Goal: Task Accomplishment & Management: Manage account settings

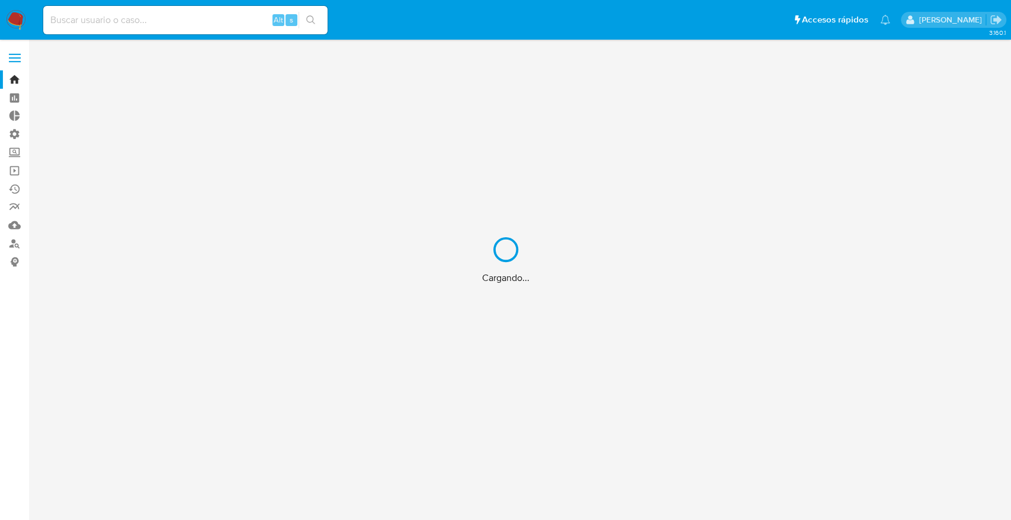
click at [234, 20] on div "Cargando..." at bounding box center [505, 260] width 1011 height 520
click at [215, 20] on div "Cargando..." at bounding box center [505, 260] width 1011 height 520
click at [214, 20] on div "Cargando..." at bounding box center [505, 260] width 1011 height 520
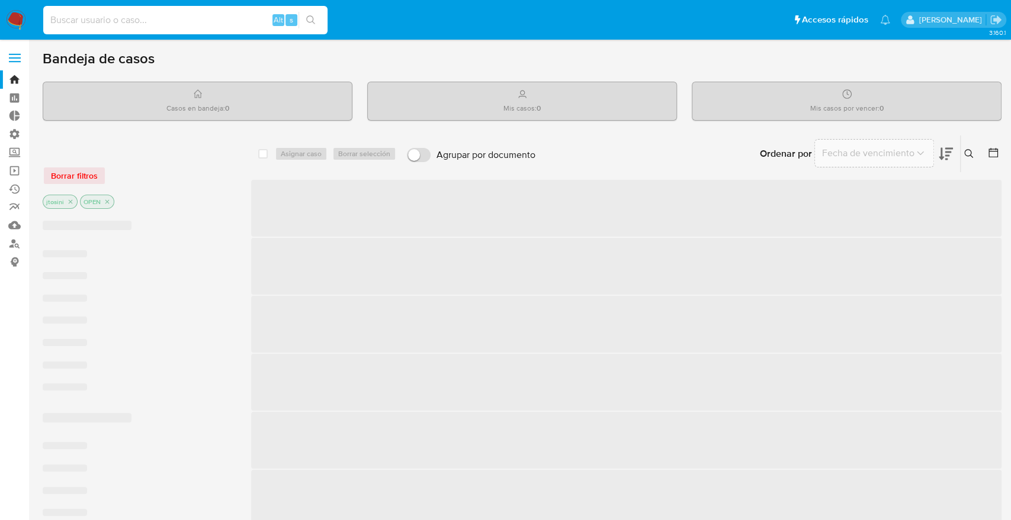
click at [194, 20] on input at bounding box center [185, 19] width 284 height 15
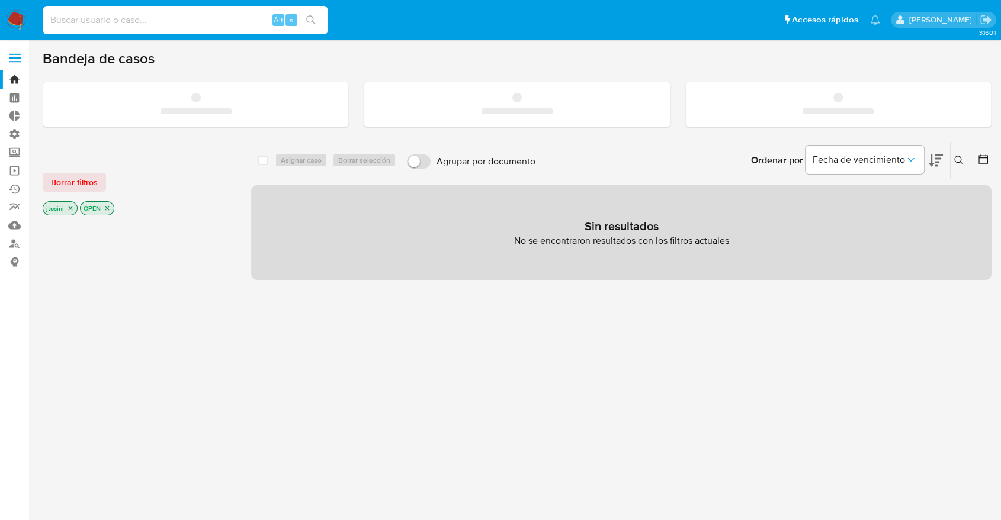
click at [194, 20] on input at bounding box center [185, 19] width 284 height 15
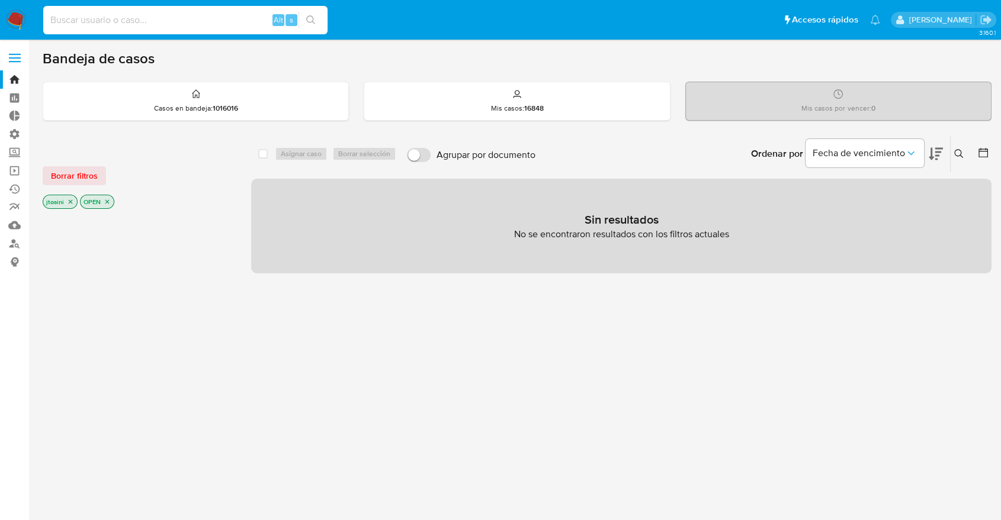
click at [180, 21] on input at bounding box center [185, 19] width 284 height 15
paste input "0ojEbTT5rDCBcP5MlNkFq05M"
type input "0ojEbTT5rDCBcP5MlNkFq05M"
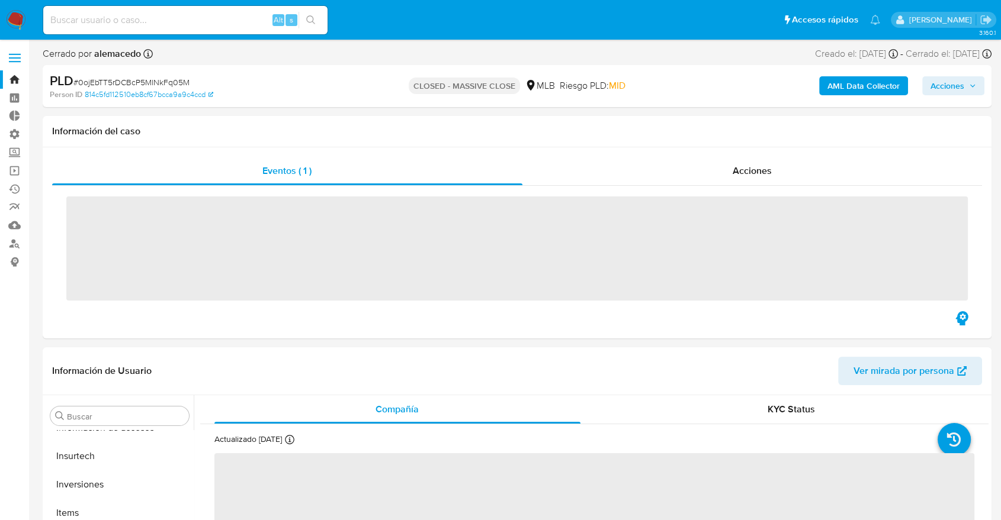
scroll to position [614, 0]
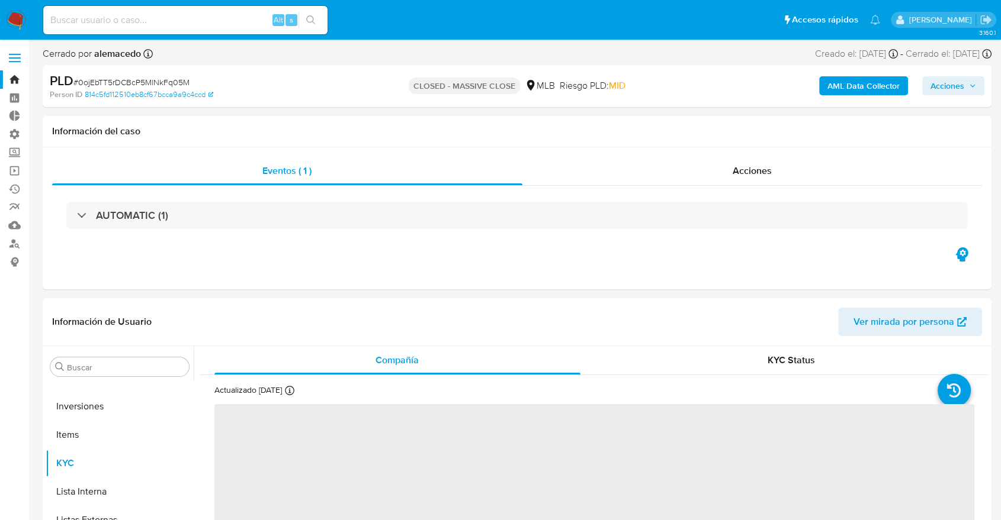
select select "10"
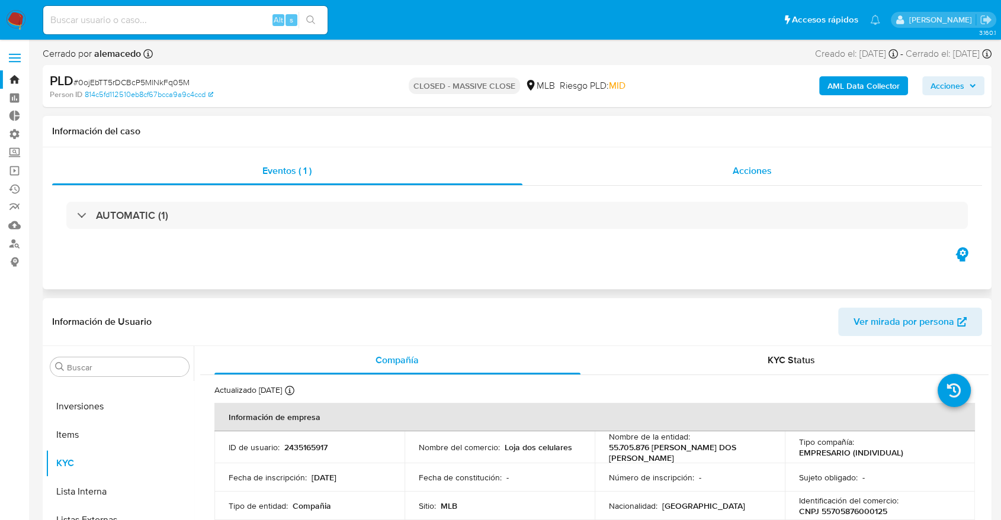
click at [796, 166] on div "Acciones" at bounding box center [752, 171] width 460 height 28
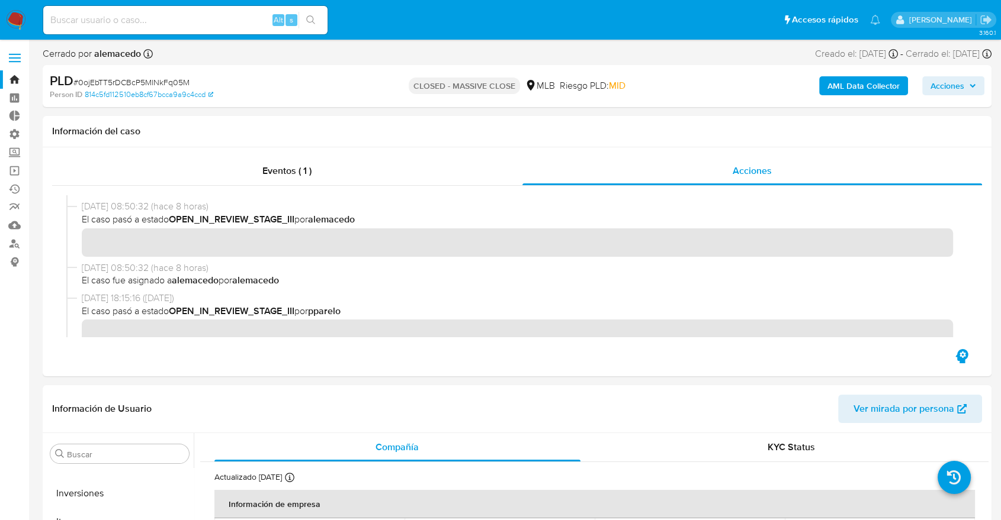
scroll to position [0, 0]
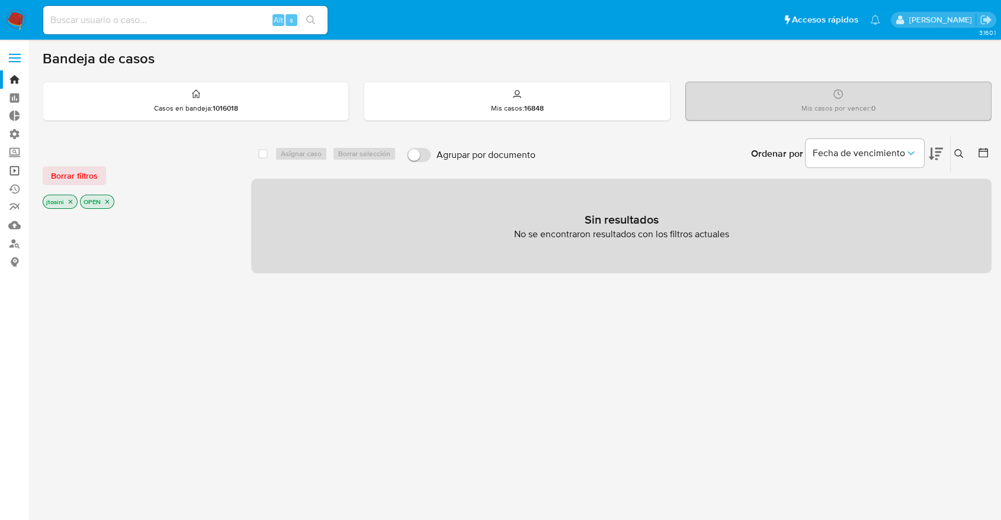
click at [14, 165] on link "Operaciones masivas" at bounding box center [70, 171] width 141 height 18
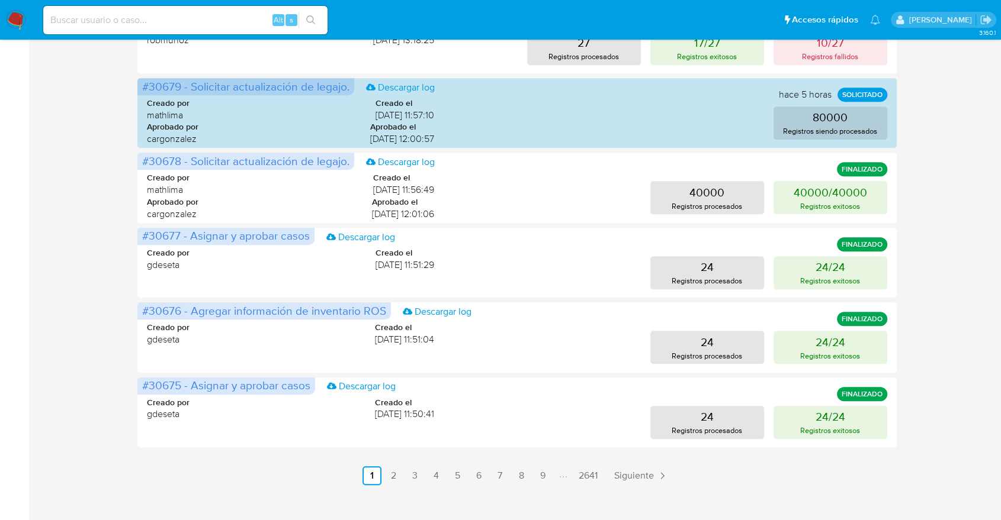
scroll to position [526, 0]
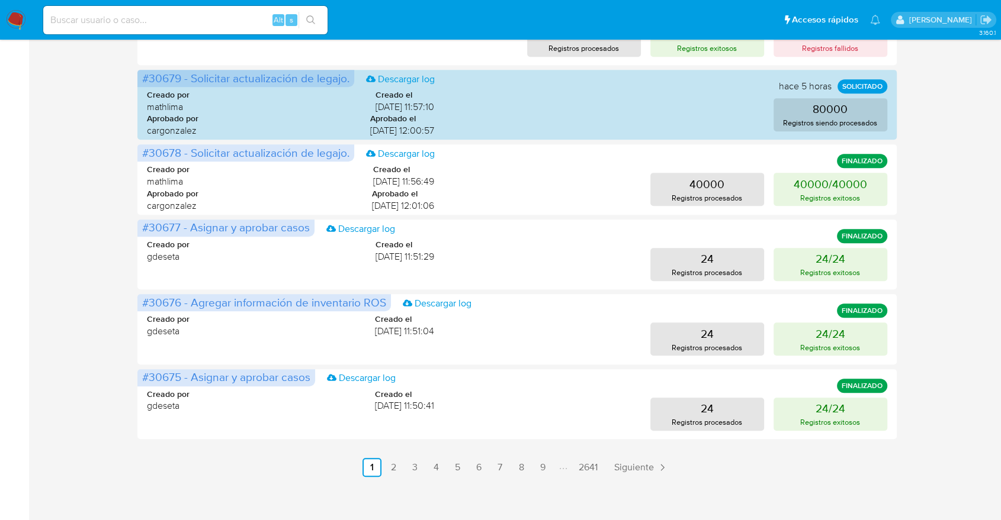
click at [413, 463] on link "3" at bounding box center [414, 467] width 19 height 19
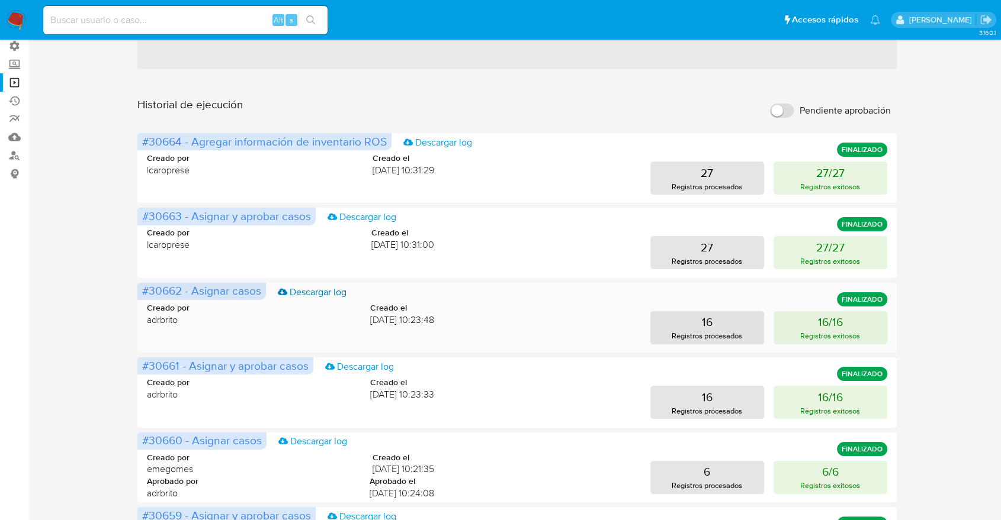
scroll to position [0, 0]
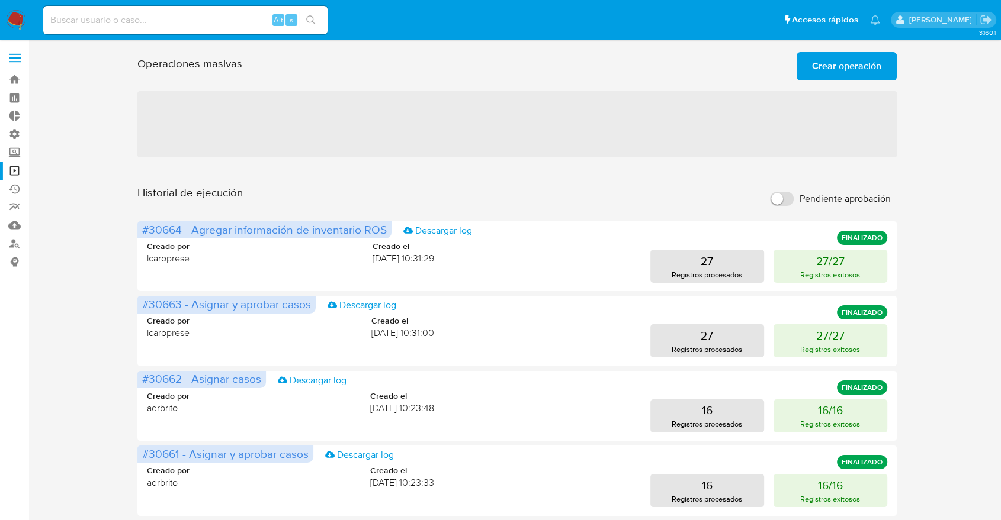
click at [786, 201] on input "Pendiente aprobación" at bounding box center [782, 199] width 24 height 14
checkbox input "true"
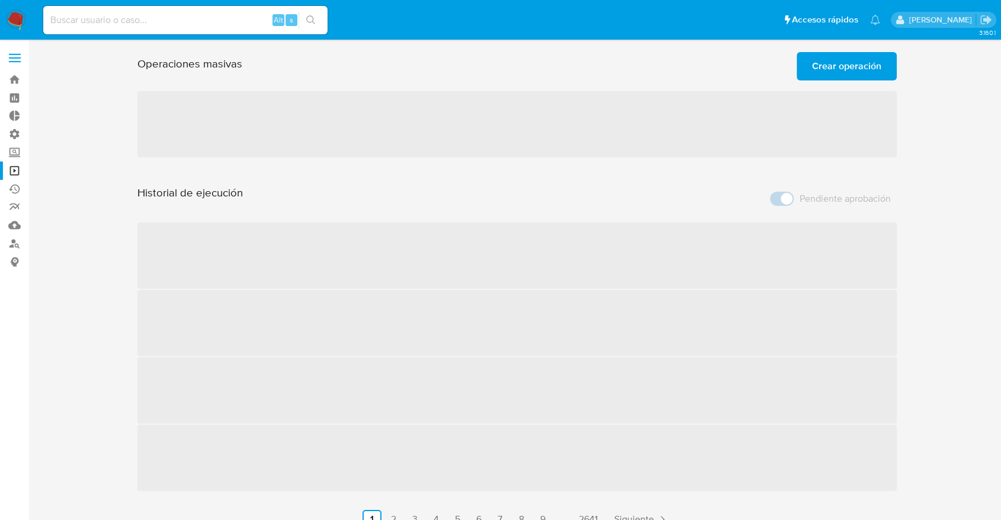
click at [503, 184] on div "Operaciones masivas Crear operación Sólo puede haber hasta un máximo de 5 opera…" at bounding box center [516, 288] width 759 height 482
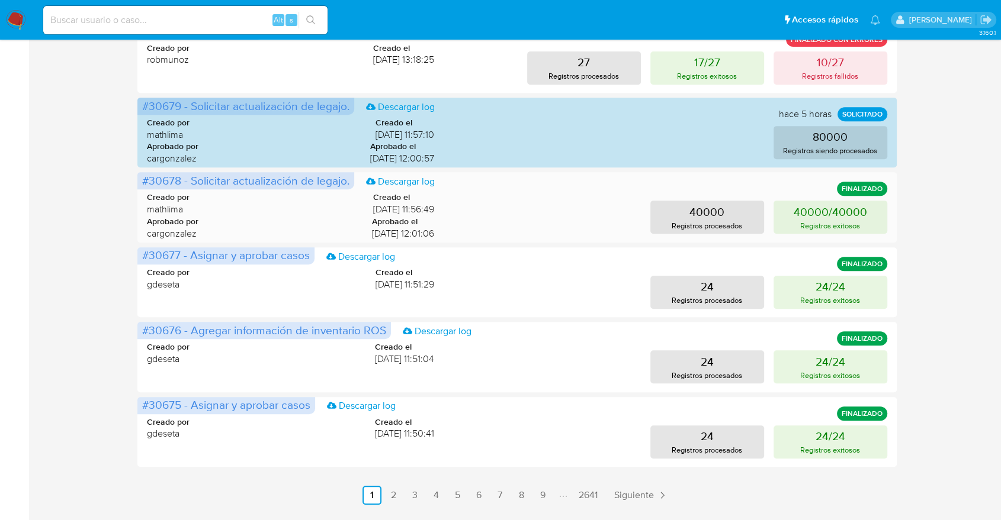
scroll to position [533, 0]
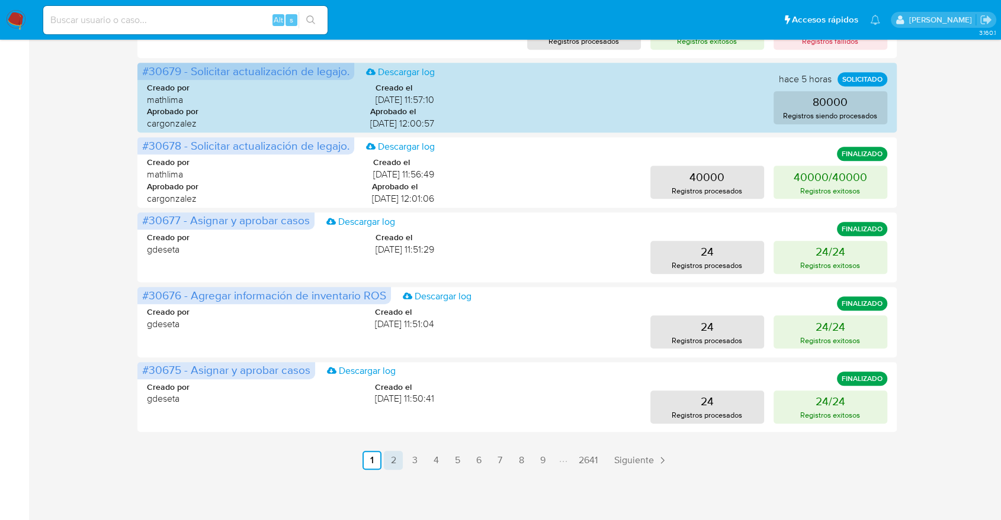
click at [393, 465] on link "2" at bounding box center [393, 460] width 19 height 19
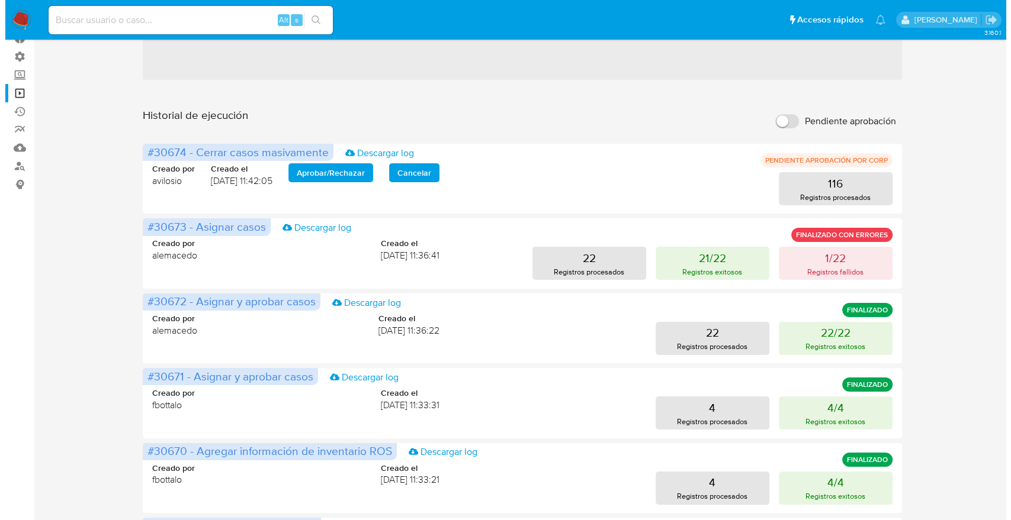
scroll to position [72, 0]
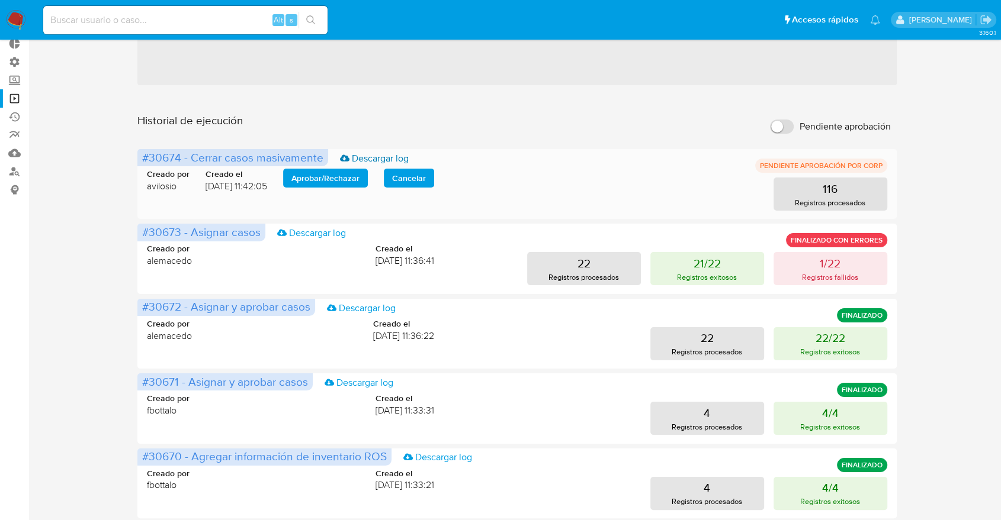
click at [400, 154] on link "Descargar log" at bounding box center [374, 158] width 69 height 13
click at [0, 468] on aside "Bandeja Tablero Tablero Externo Administración Reglas Roles Usuarios Equipos Co…" at bounding box center [14, 454] width 29 height 1053
click at [839, 208] on button "116 Registros procesados" at bounding box center [830, 194] width 114 height 33
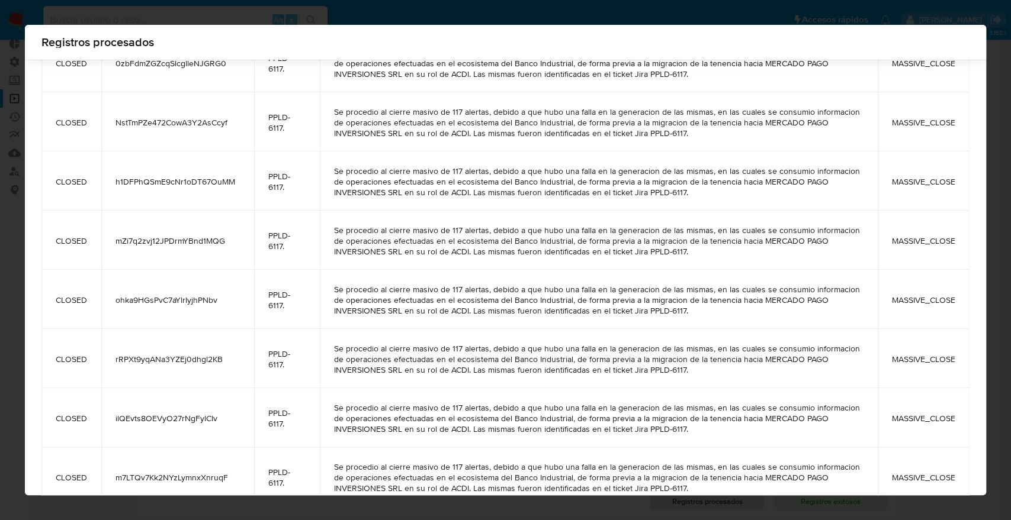
scroll to position [5387, 0]
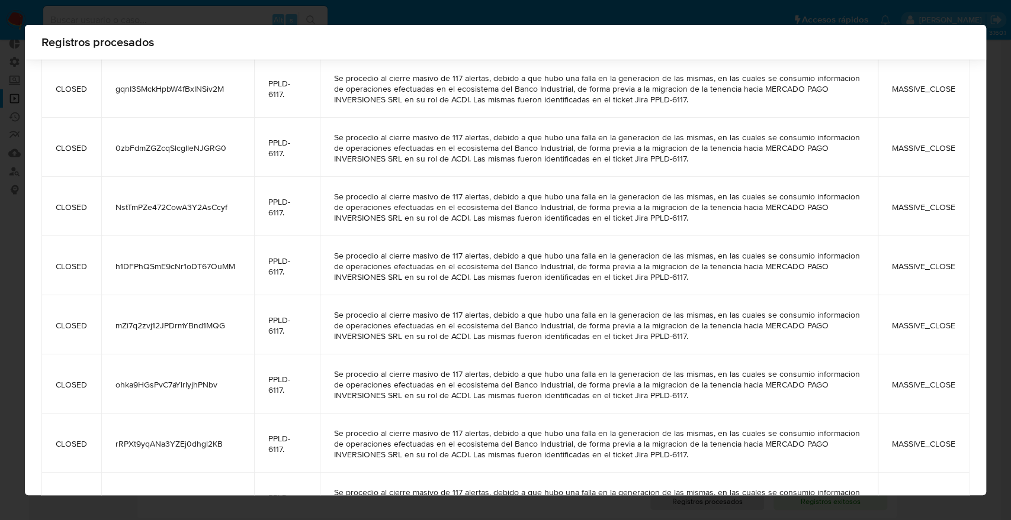
drag, startPoint x: 986, startPoint y: 393, endPoint x: 980, endPoint y: 397, distance: 6.9
click at [985, 392] on div "Registros procesados status case_id ticket_jira comment_case status_detail CLOS…" at bounding box center [505, 260] width 1011 height 520
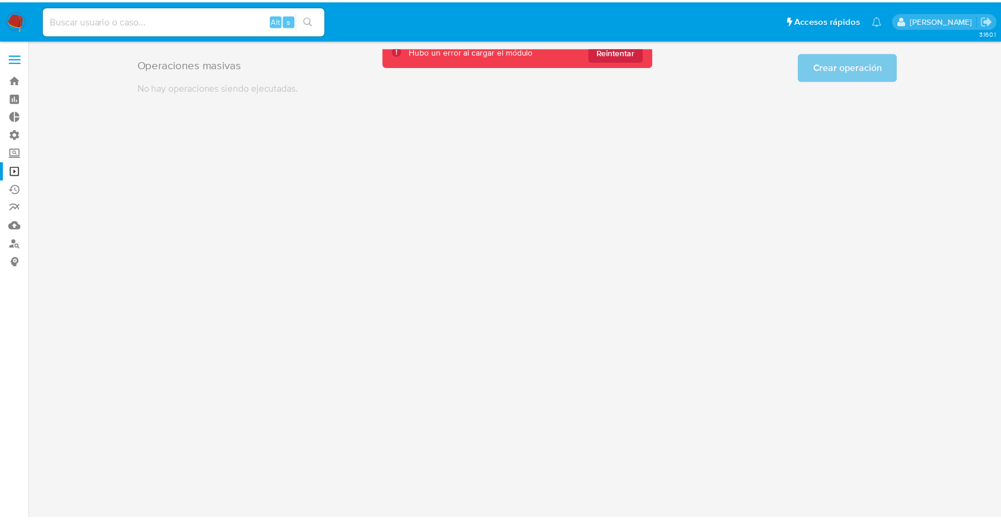
scroll to position [0, 0]
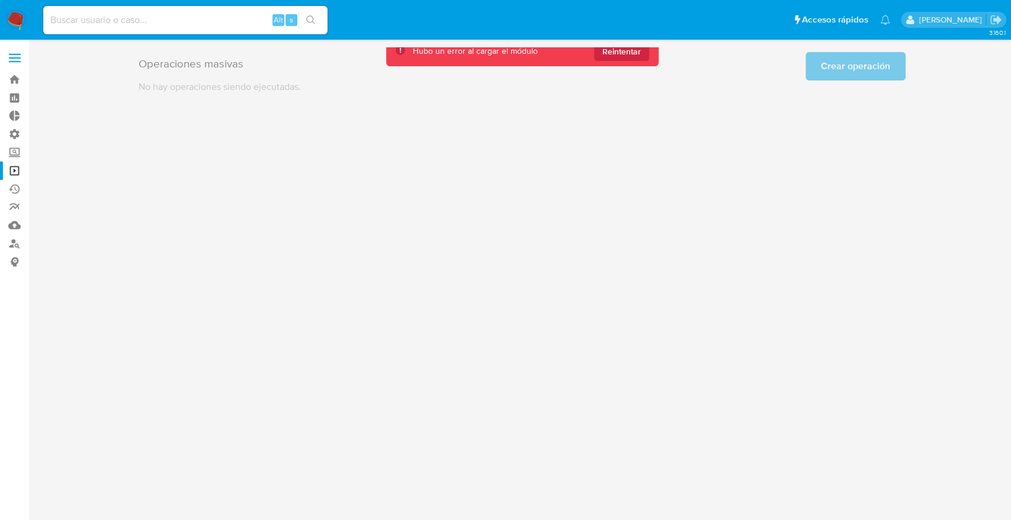
drag, startPoint x: 980, startPoint y: 397, endPoint x: 961, endPoint y: 60, distance: 337.4
click at [615, 56] on span "Reintentar" at bounding box center [621, 51] width 38 height 19
click at [635, 49] on span "Reintentar" at bounding box center [621, 51] width 38 height 19
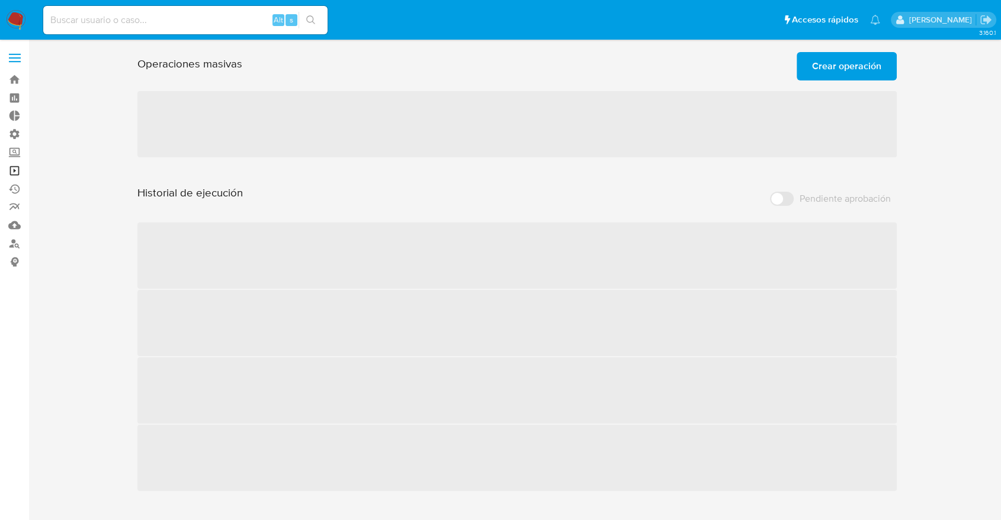
click at [15, 172] on link "Operaciones masivas" at bounding box center [70, 171] width 141 height 18
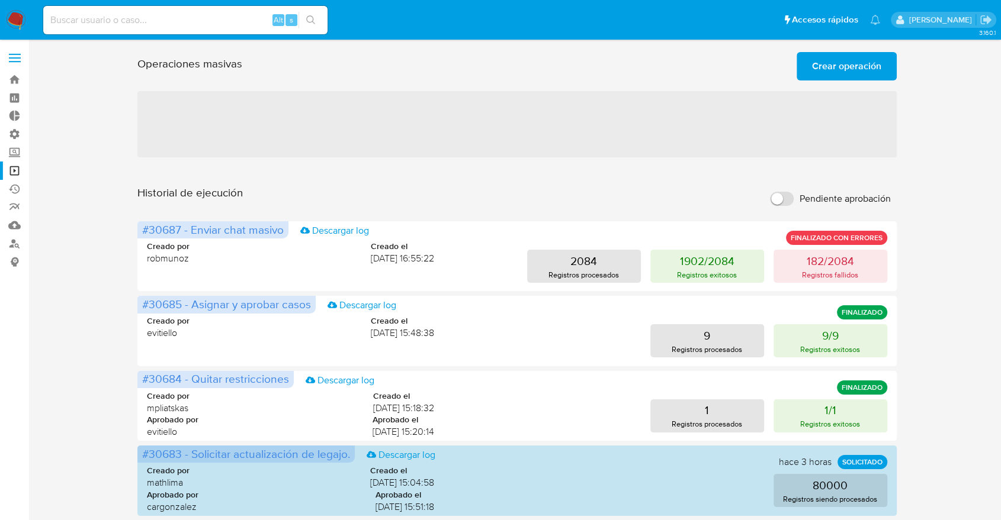
click at [428, 175] on div "Operaciones masivas Crear operación Sólo puede haber hasta un máximo de 5 opera…" at bounding box center [516, 525] width 759 height 956
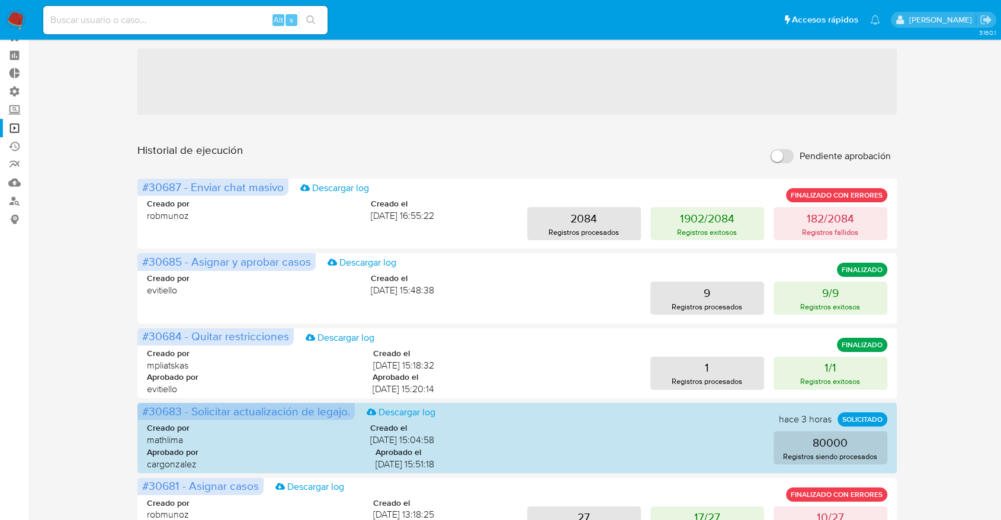
scroll to position [66, 0]
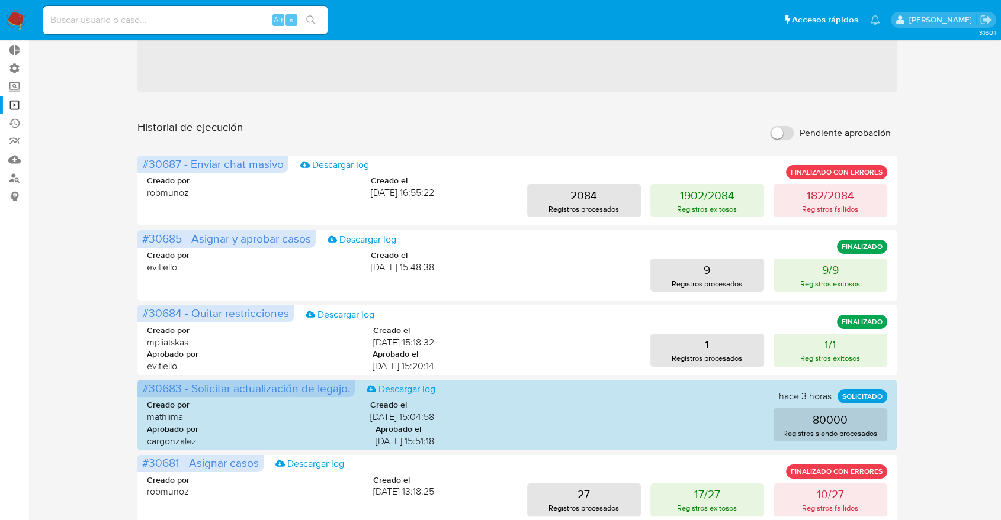
drag, startPoint x: 92, startPoint y: 163, endPoint x: 921, endPoint y: 212, distance: 829.7
click at [921, 212] on div "Operaciones masivas Crear operación Sólo puede haber hasta un máximo de 5 opera…" at bounding box center [517, 460] width 948 height 956
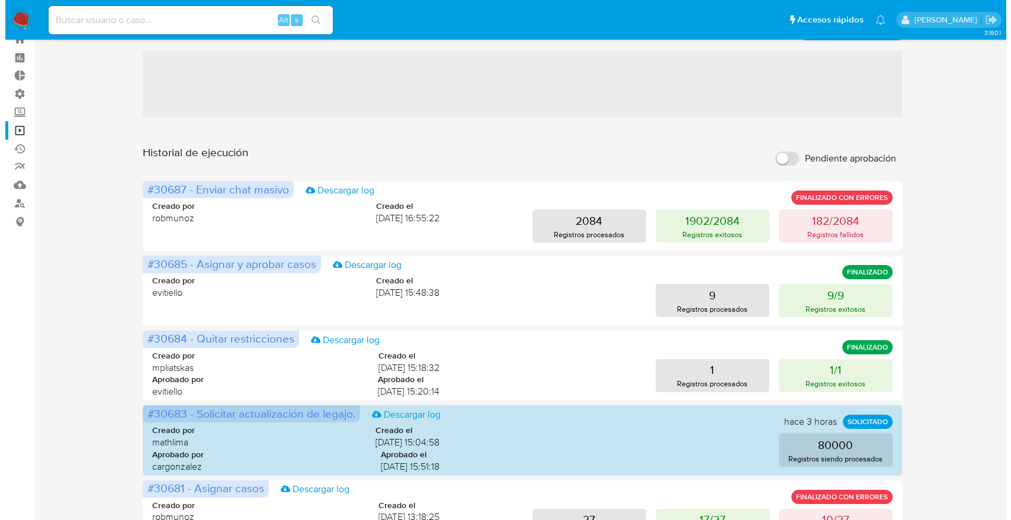
scroll to position [0, 0]
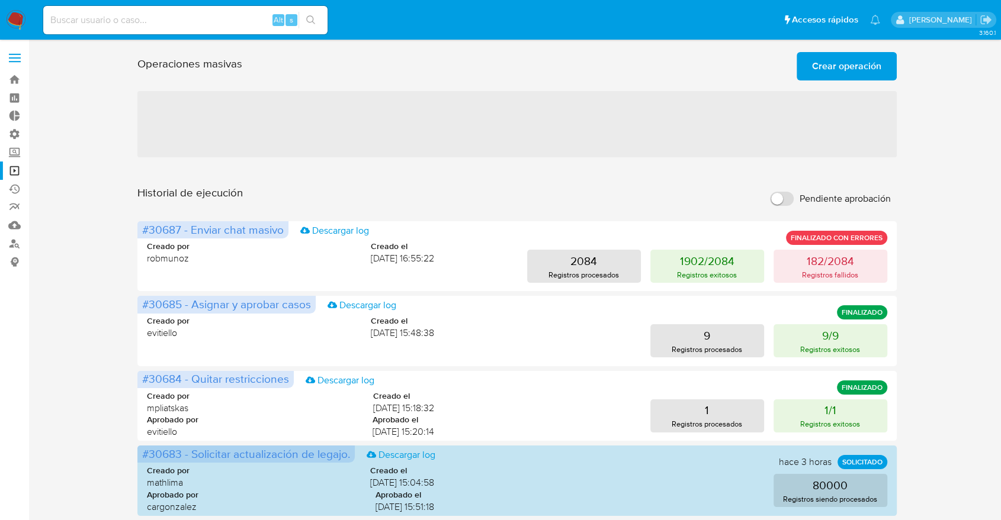
drag, startPoint x: 500, startPoint y: 184, endPoint x: 578, endPoint y: 169, distance: 78.8
click at [578, 169] on div "Operaciones masivas Crear operación Sólo puede haber hasta un máximo de 5 opera…" at bounding box center [516, 525] width 759 height 956
drag, startPoint x: 143, startPoint y: 255, endPoint x: 319, endPoint y: 269, distance: 176.4
click at [320, 269] on div "Operaciones masivas Crear operación Sólo puede haber hasta un máximo de 5 opera…" at bounding box center [517, 525] width 948 height 956
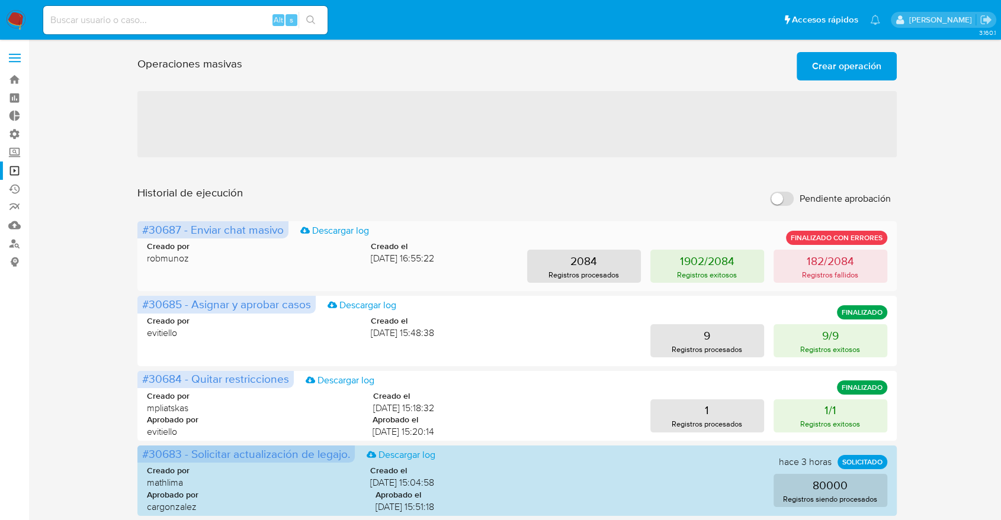
click at [319, 269] on div "Creado por robmunoz Creado el [DATE] 16:55:22 2084 Registros procesados 1902/20…" at bounding box center [517, 254] width 740 height 57
click at [265, 256] on div "Creado por robmunoz Creado el [DATE] 16:55:22" at bounding box center [290, 253] width 287 height 24
click at [371, 259] on span "[DATE] 16:55:22" at bounding box center [402, 258] width 63 height 13
click at [371, 260] on span "[DATE] 16:55:22" at bounding box center [402, 258] width 63 height 13
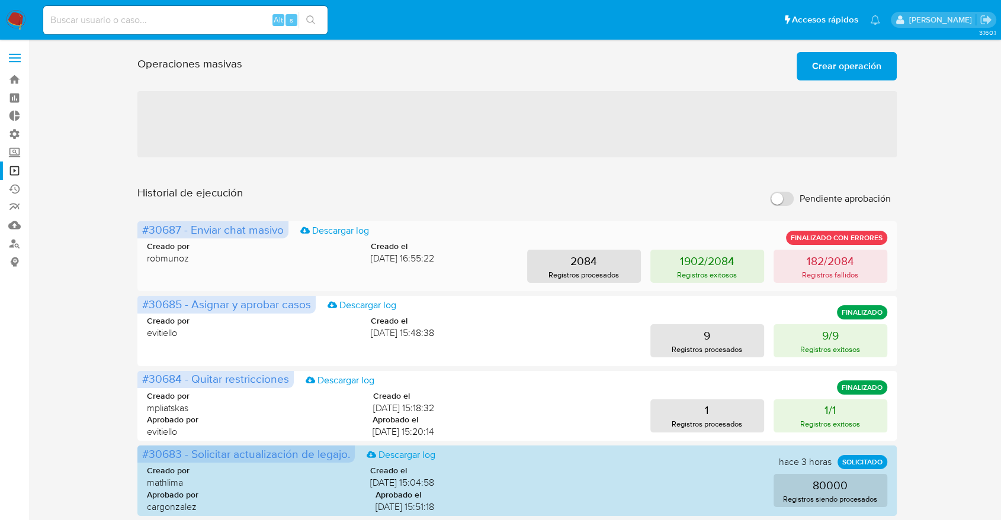
click at [406, 261] on span "[DATE] 16:55:22" at bounding box center [402, 258] width 63 height 13
click at [570, 271] on p "Registros procesados" at bounding box center [583, 274] width 70 height 11
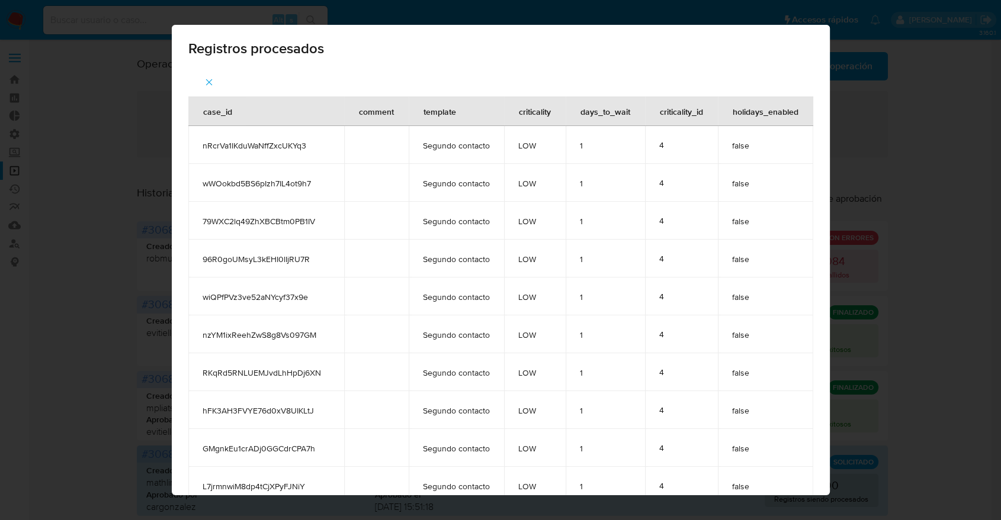
click at [602, 265] on td "1" at bounding box center [604, 259] width 79 height 38
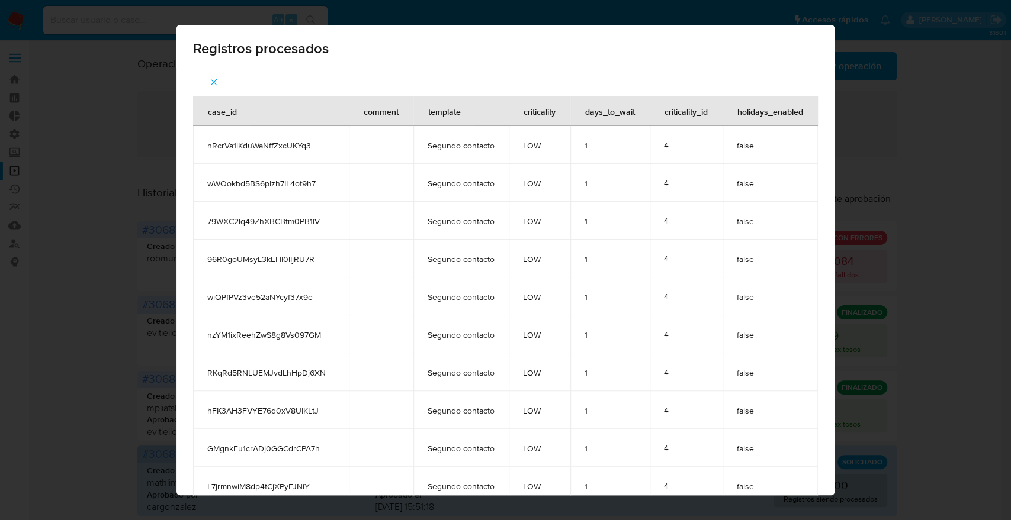
drag, startPoint x: 473, startPoint y: 113, endPoint x: 511, endPoint y: 112, distance: 37.9
click at [511, 112] on tr "case_id comment template criticality days_to_wait criticality_id holidays_enabl…" at bounding box center [505, 111] width 625 height 30
click at [511, 112] on div "criticality" at bounding box center [539, 111] width 60 height 28
drag, startPoint x: 583, startPoint y: 114, endPoint x: 635, endPoint y: 114, distance: 52.1
click at [635, 114] on div "days_to_wait" at bounding box center [610, 111] width 78 height 28
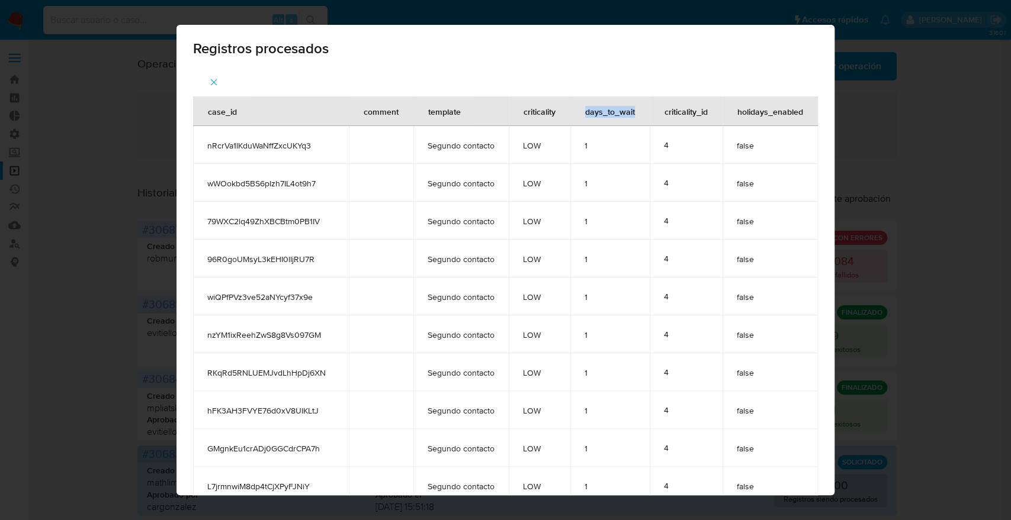
click at [208, 73] on span "button" at bounding box center [213, 82] width 11 height 26
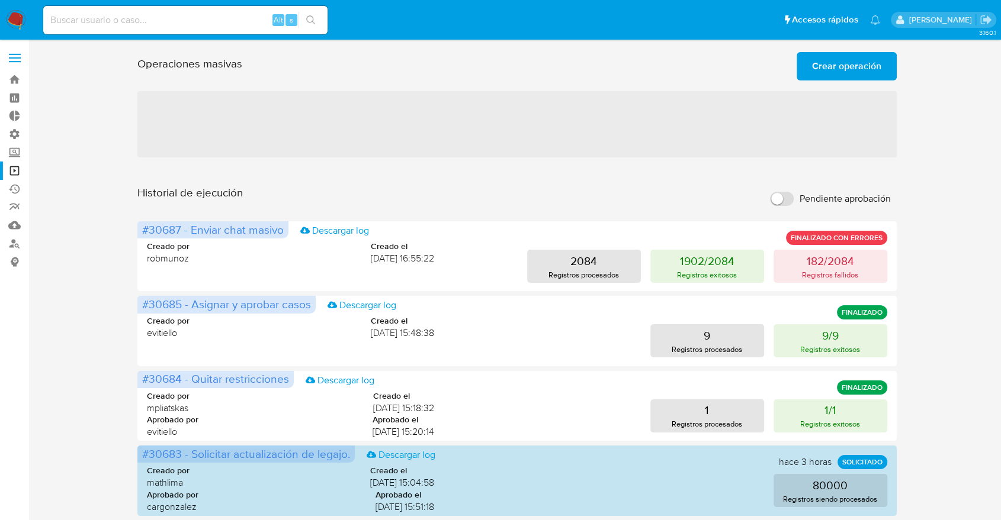
click at [206, 70] on h1 "Operaciones masivas" at bounding box center [189, 64] width 105 height 14
drag, startPoint x: 198, startPoint y: 233, endPoint x: 304, endPoint y: 234, distance: 106.0
click at [288, 234] on span "#30687 - Enviar chat masivo Descargar log" at bounding box center [212, 229] width 151 height 17
click at [304, 234] on icon at bounding box center [304, 230] width 9 height 9
click at [835, 59] on span "Crear operación" at bounding box center [846, 66] width 69 height 26
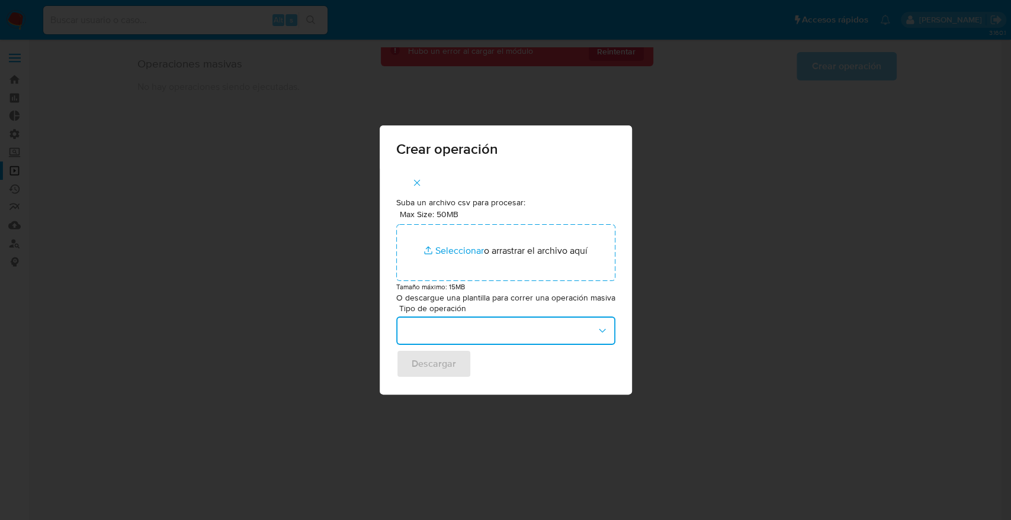
click at [435, 334] on button "button" at bounding box center [505, 331] width 219 height 28
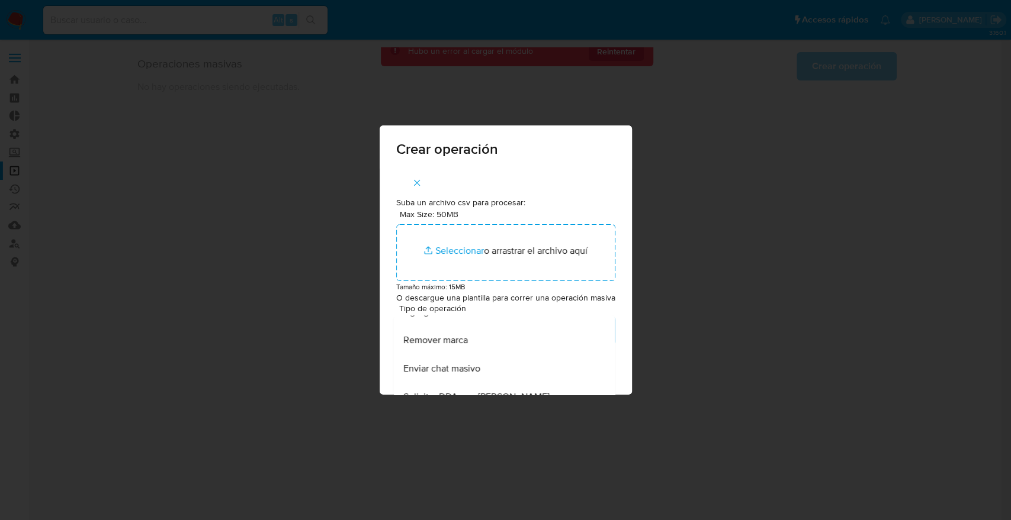
scroll to position [592, 0]
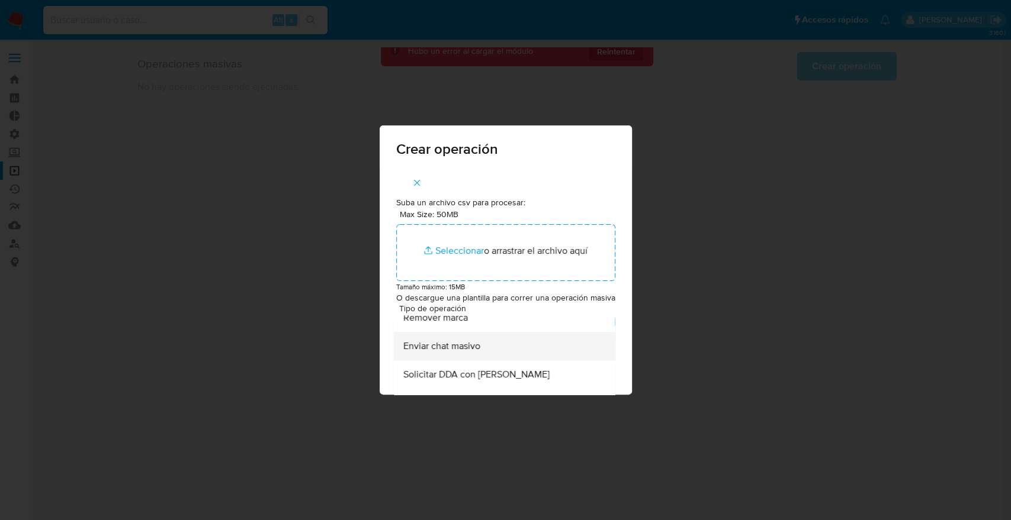
click at [456, 352] on span "Enviar chat masivo" at bounding box center [441, 346] width 77 height 12
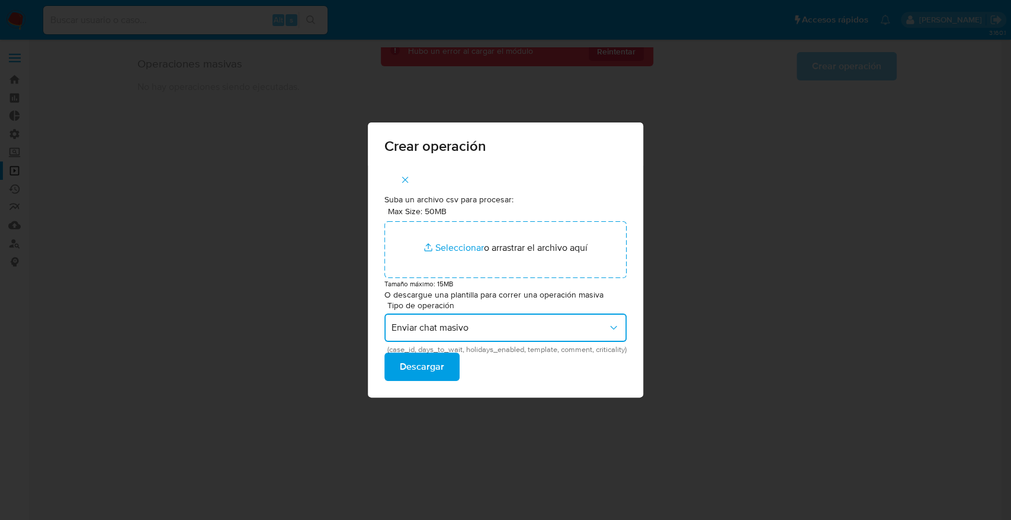
click at [462, 319] on button "Enviar chat masivo" at bounding box center [505, 328] width 242 height 28
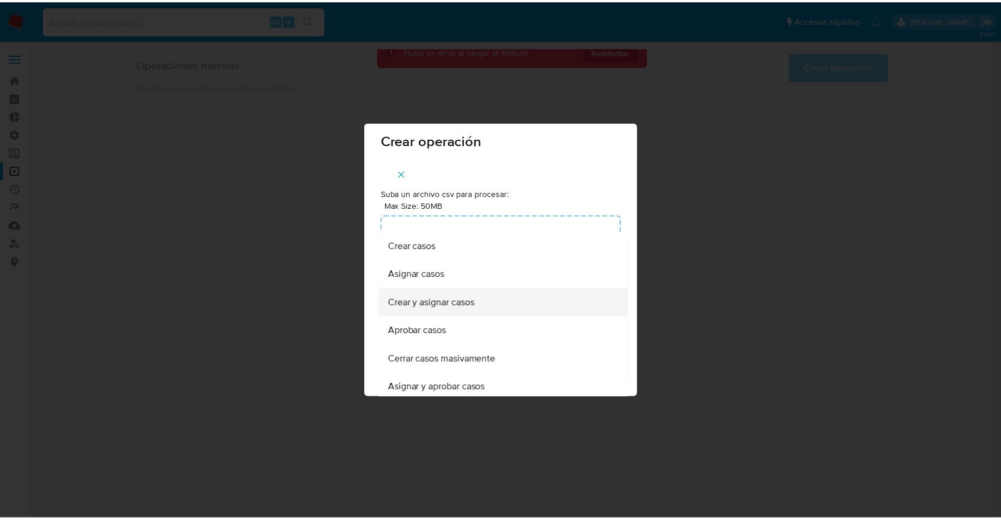
scroll to position [0, 0]
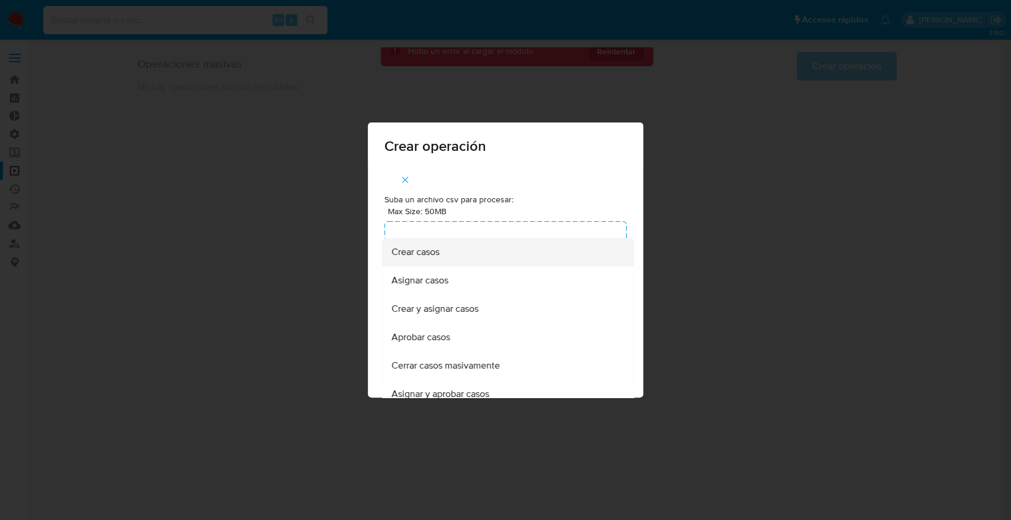
click at [435, 257] on div "Crear casos" at bounding box center [505, 252] width 226 height 28
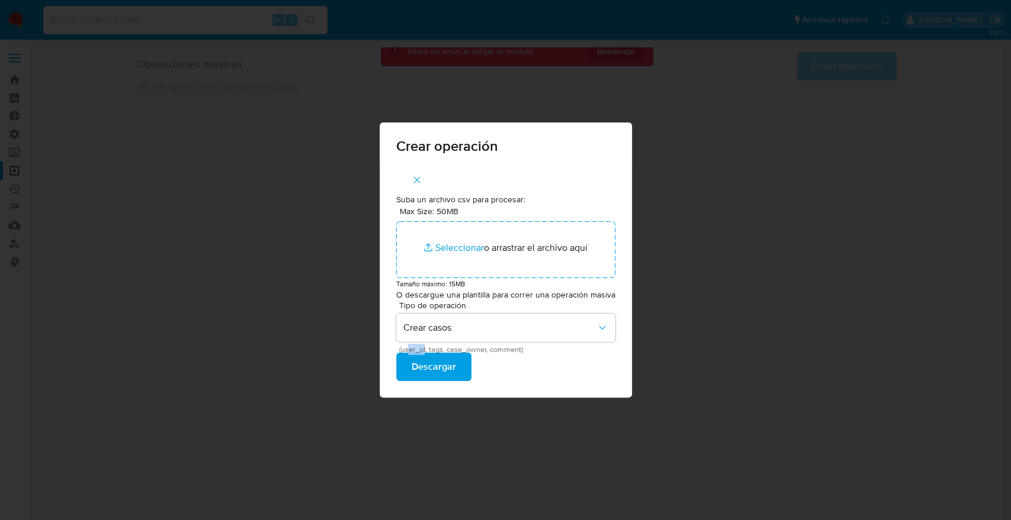
drag, startPoint x: 409, startPoint y: 346, endPoint x: 426, endPoint y: 348, distance: 16.7
click at [426, 348] on span "(user_id, tags, case_owner, comment)" at bounding box center [507, 350] width 219 height 6
click at [447, 352] on span "(user_id, tags, case_owner, comment)" at bounding box center [507, 350] width 219 height 6
drag, startPoint x: 515, startPoint y: 350, endPoint x: 455, endPoint y: 345, distance: 60.0
click at [455, 347] on span "(user_id, tags, case_owner, comment)" at bounding box center [507, 350] width 219 height 6
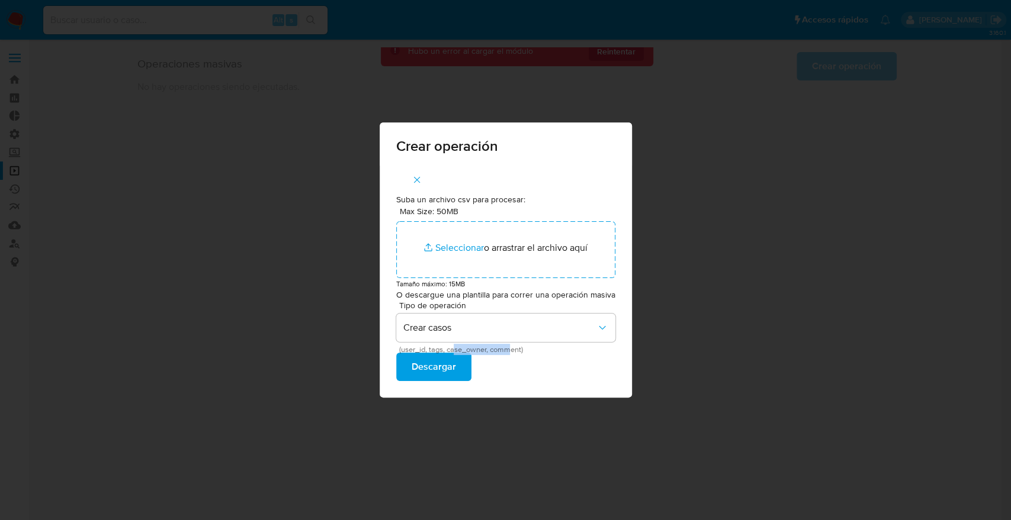
click at [455, 347] on span "(user_id, tags, case_owner, comment)" at bounding box center [507, 350] width 219 height 6
click at [413, 182] on icon "button" at bounding box center [416, 180] width 11 height 11
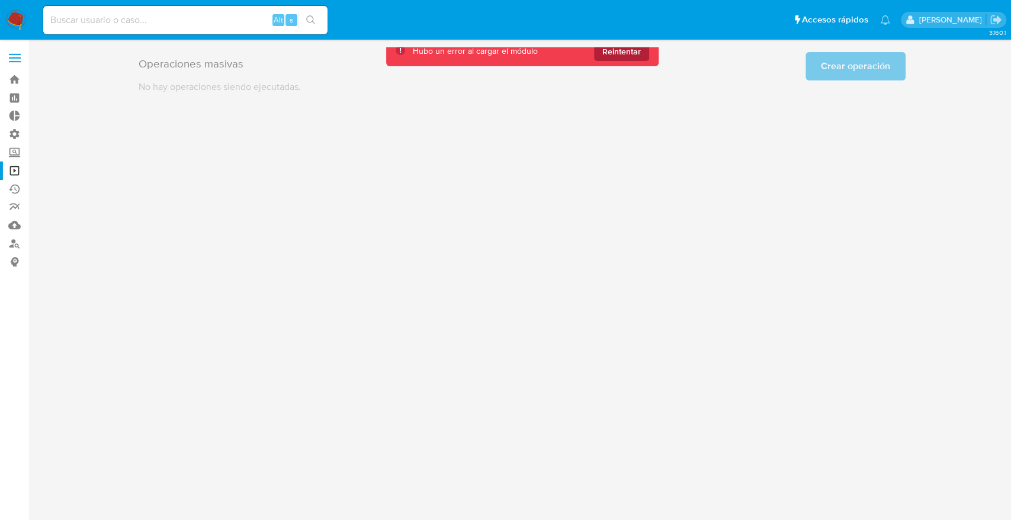
click at [614, 60] on button "Reintentar" at bounding box center [621, 51] width 55 height 19
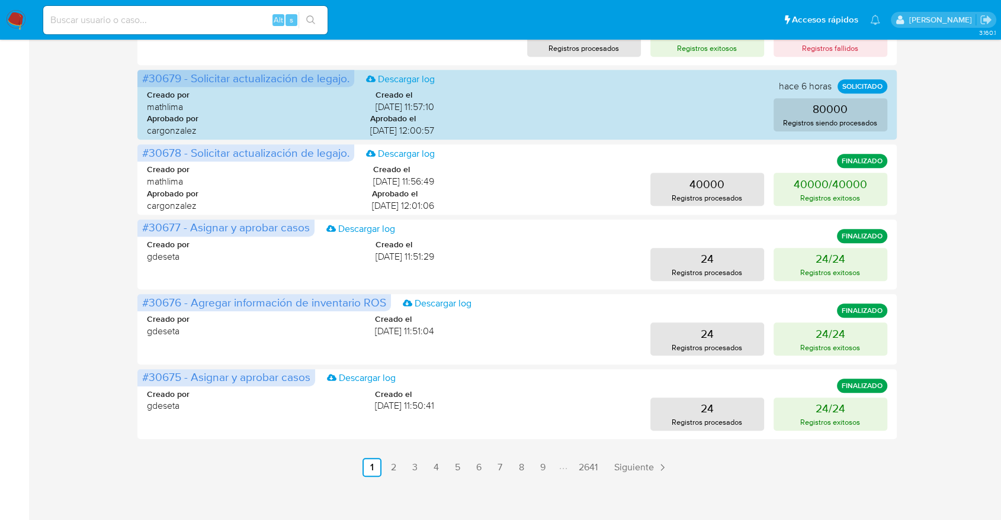
scroll to position [533, 0]
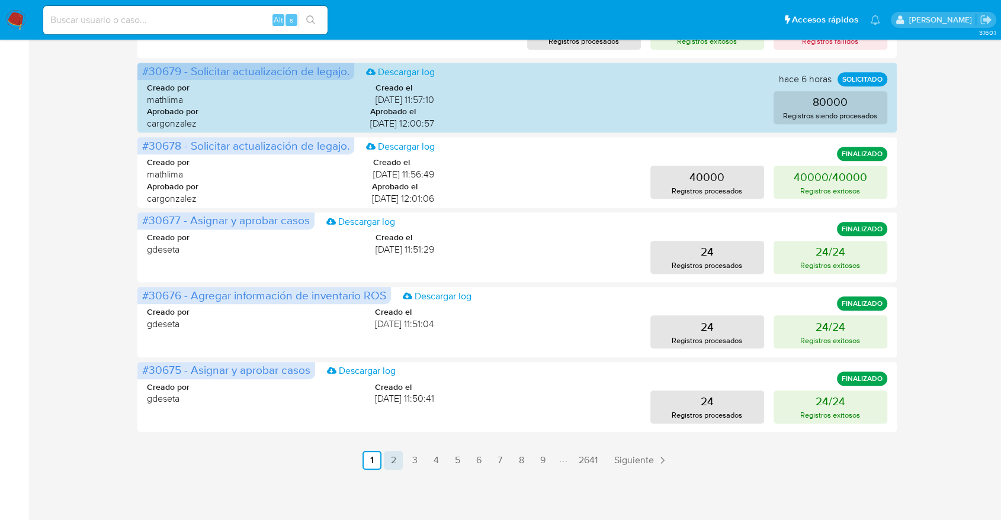
click at [388, 455] on link "2" at bounding box center [393, 460] width 19 height 19
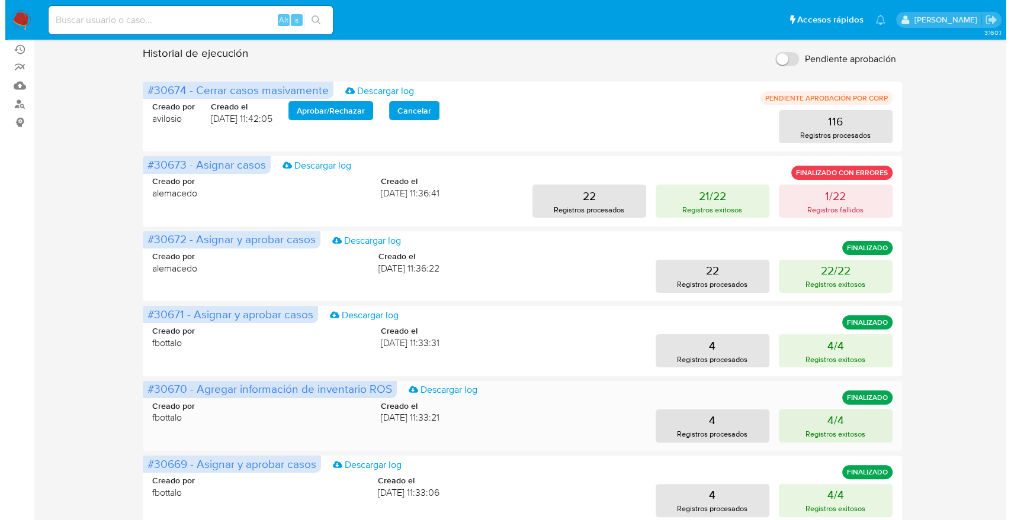
scroll to position [138, 0]
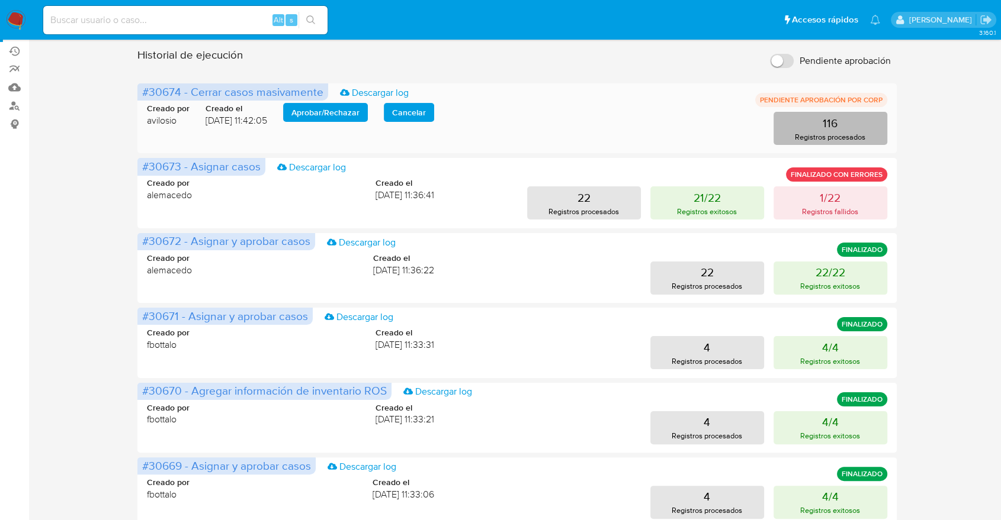
click at [823, 115] on p "116" at bounding box center [829, 123] width 15 height 17
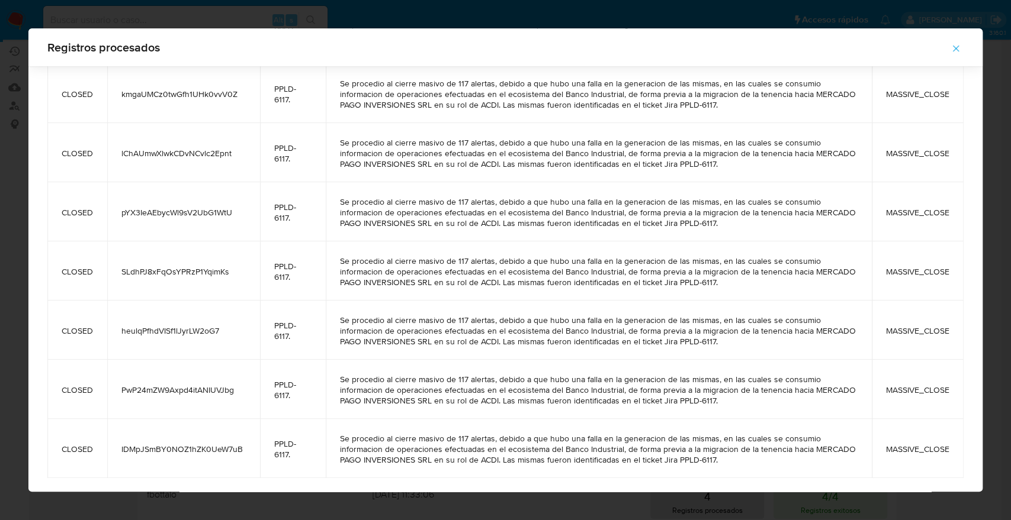
scroll to position [6490, 0]
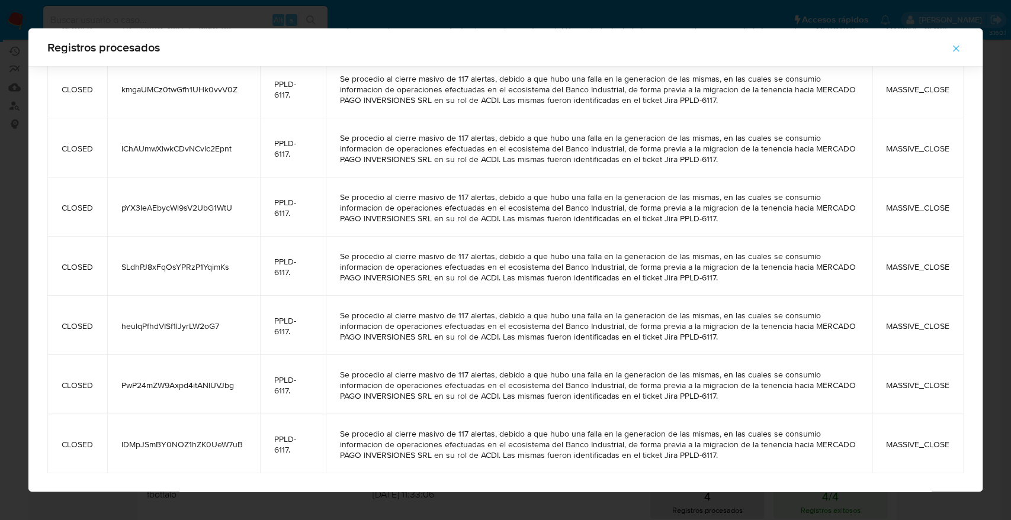
drag, startPoint x: 61, startPoint y: 92, endPoint x: 974, endPoint y: 454, distance: 982.7
click at [974, 454] on div "Registros procesados status case_id ticket_jira comment_case status_detail CLOS…" at bounding box center [505, 260] width 954 height 464
click at [0, 188] on div "Registros procesados status case_id ticket_jira comment_case status_detail CLOS…" at bounding box center [505, 260] width 1011 height 520
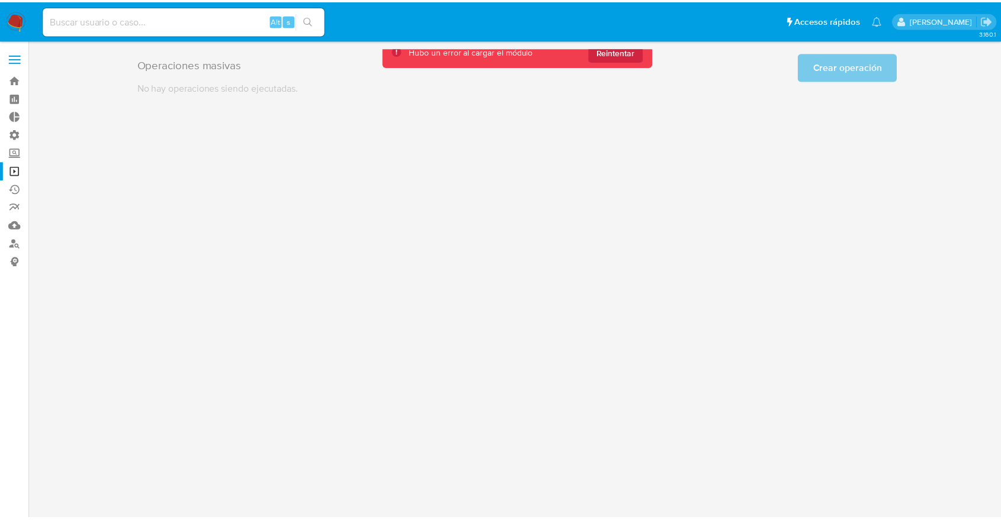
scroll to position [0, 0]
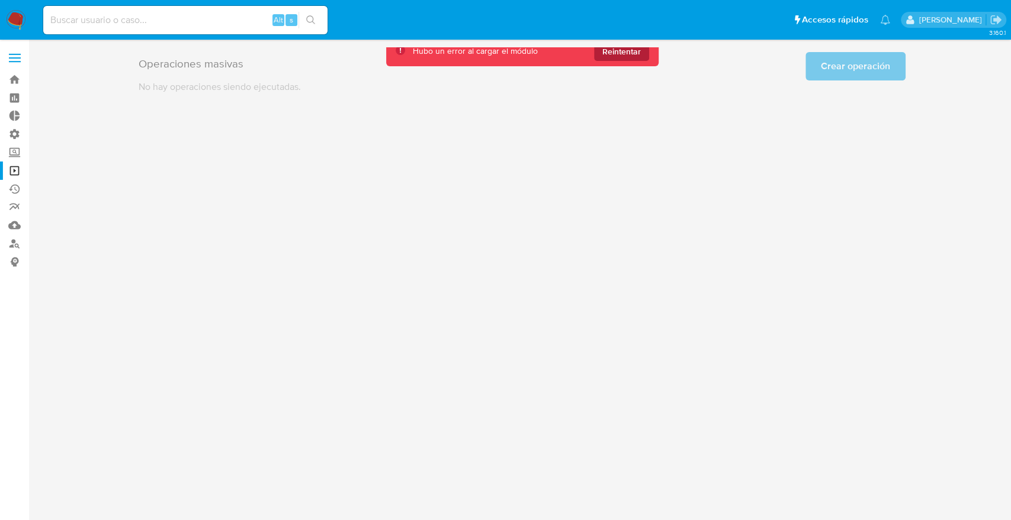
click at [603, 60] on div "Hubo un error al cargar el módulo Reintentar" at bounding box center [522, 51] width 272 height 30
click at [606, 53] on span "Reintentar" at bounding box center [621, 51] width 38 height 19
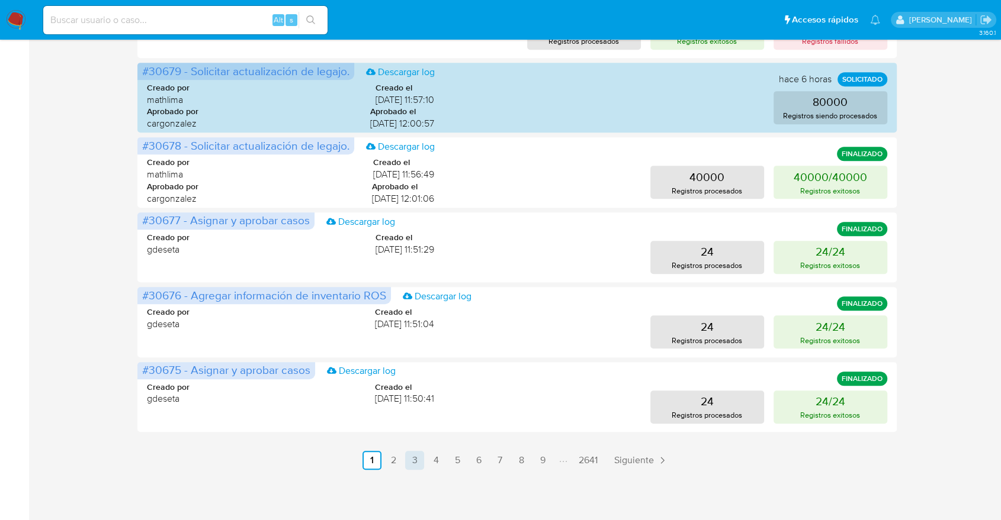
click at [422, 456] on link "3" at bounding box center [414, 460] width 19 height 19
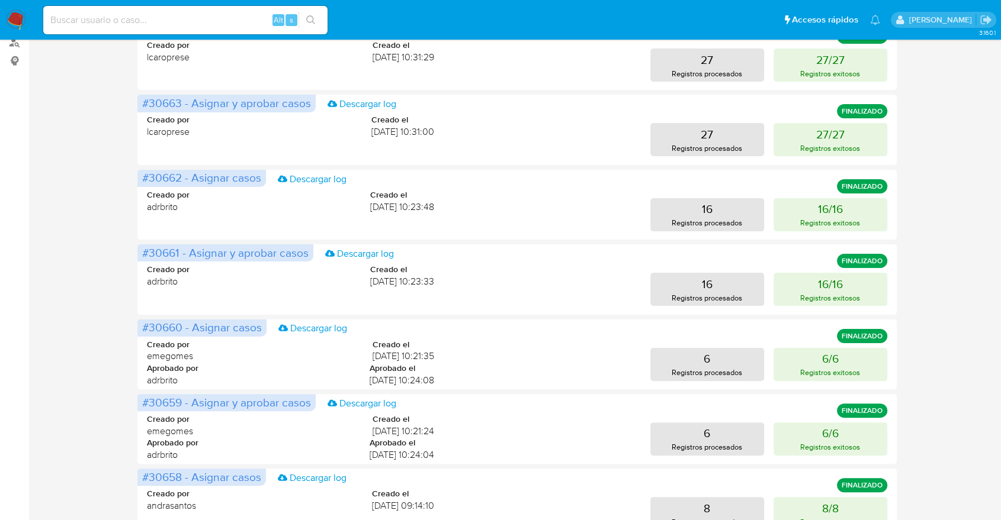
scroll to position [72, 0]
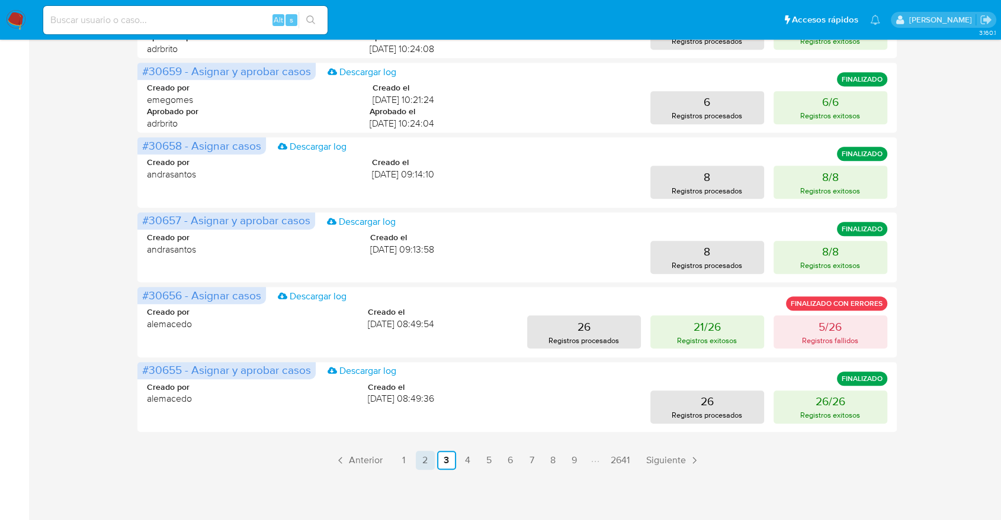
click at [428, 459] on link "2" at bounding box center [425, 460] width 19 height 19
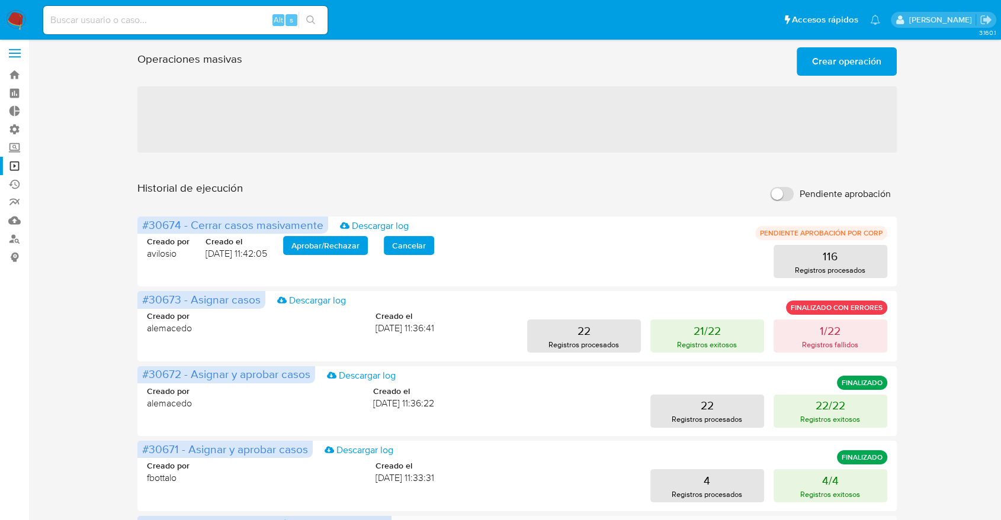
scroll to position [0, 0]
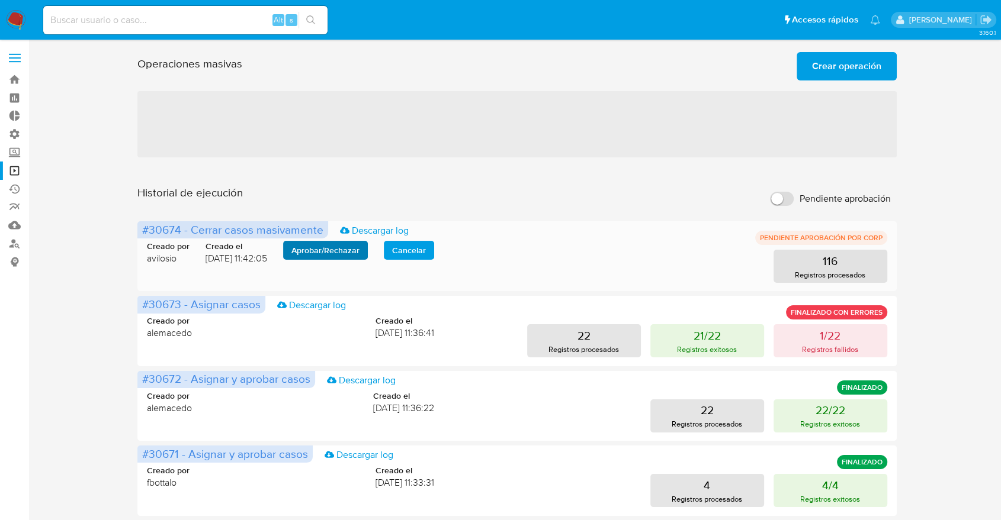
click at [317, 249] on span "Aprobar / Rechazar" at bounding box center [325, 250] width 68 height 17
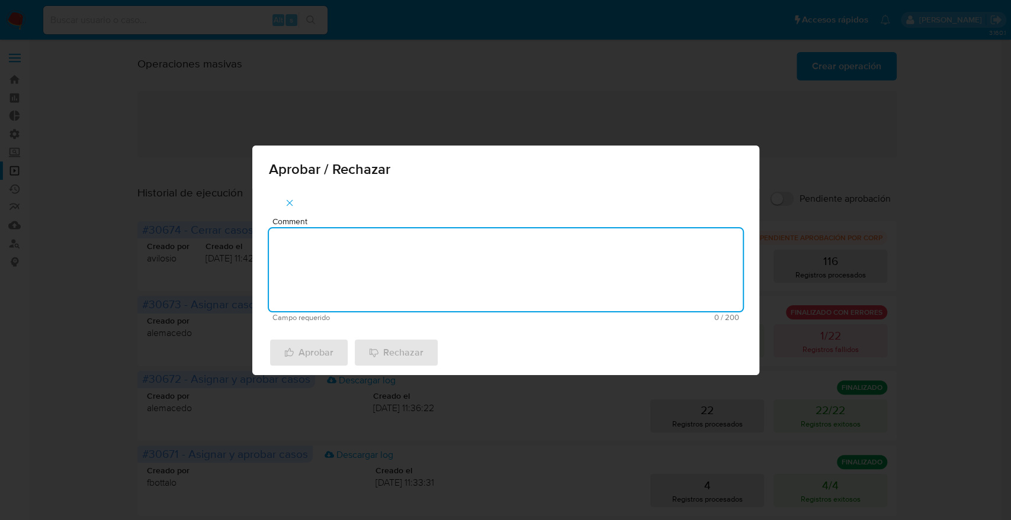
click at [353, 262] on textarea "Comment" at bounding box center [506, 270] width 474 height 83
type textarea "De acuerdo."
click at [317, 345] on span "Aprobar" at bounding box center [308, 353] width 49 height 26
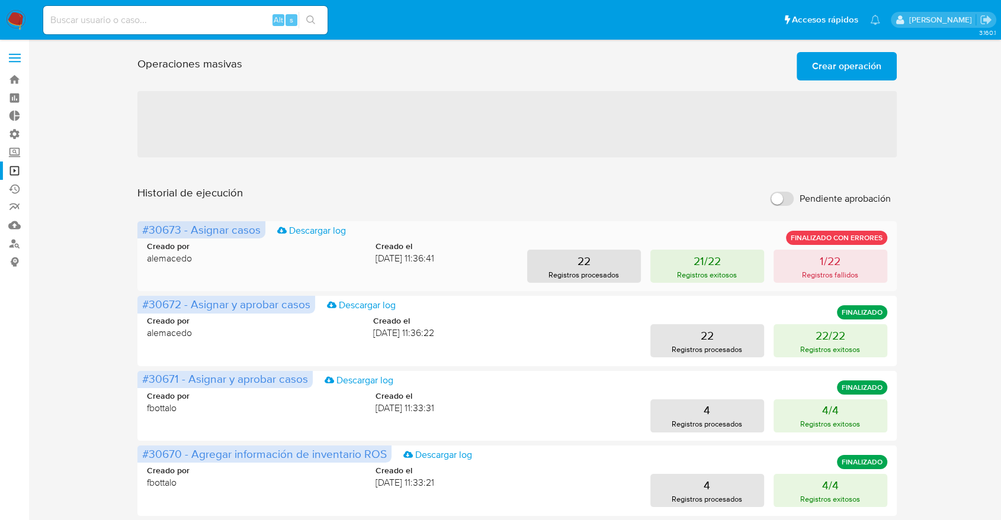
drag, startPoint x: 178, startPoint y: 231, endPoint x: 170, endPoint y: 231, distance: 7.7
click at [170, 231] on span "#30673 - Asignar casos" at bounding box center [201, 229] width 118 height 17
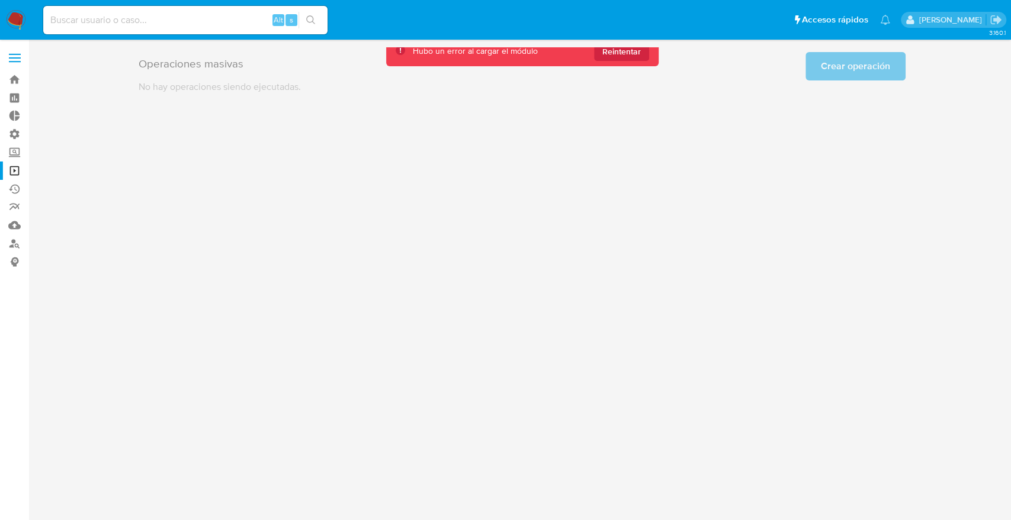
click at [638, 65] on div "Hubo un error al cargar el módulo Reintentar" at bounding box center [522, 51] width 272 height 30
click at [636, 52] on span "Reintentar" at bounding box center [621, 51] width 38 height 19
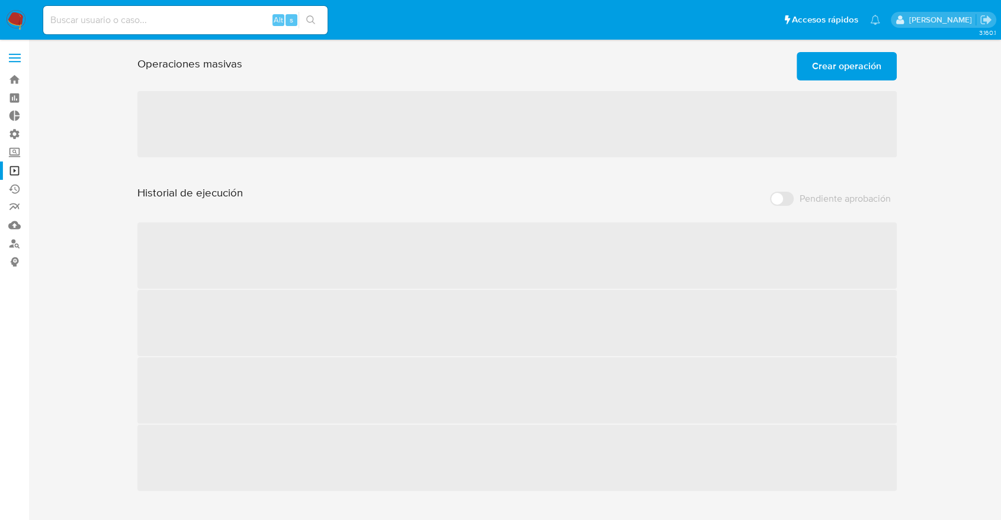
click at [176, 222] on span "‌ ‌ ‌ ‌" at bounding box center [516, 356] width 759 height 270
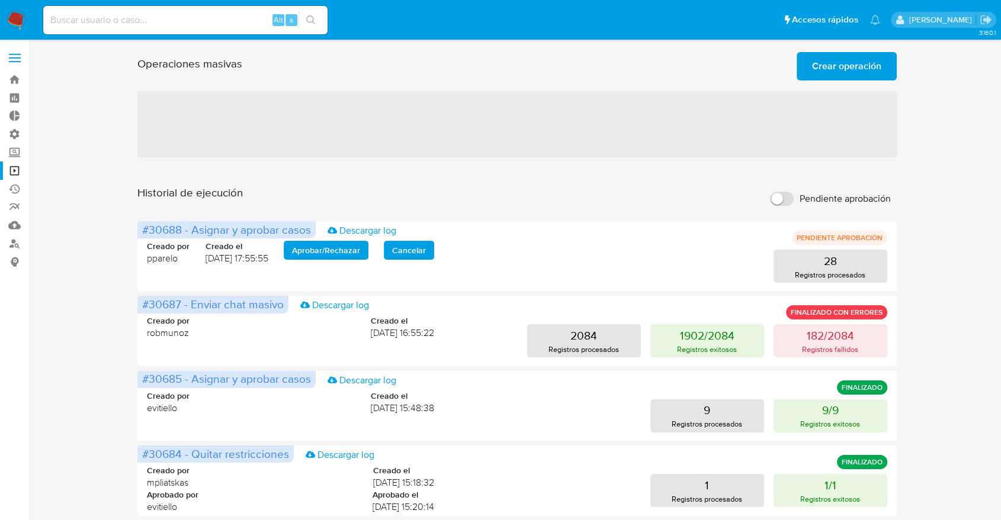
click at [718, 128] on span "‌" at bounding box center [516, 124] width 759 height 66
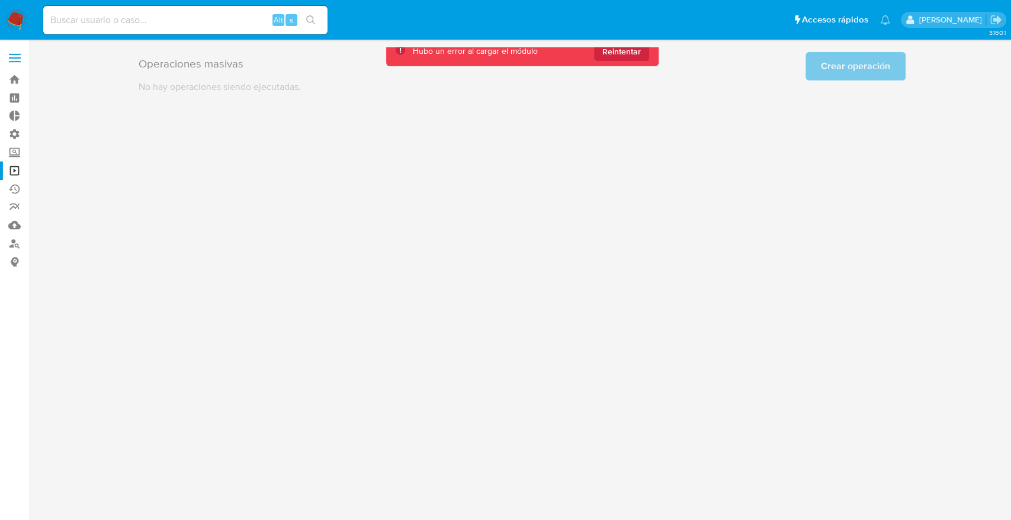
click at [607, 63] on div "Hubo un error al cargar el módulo Reintentar" at bounding box center [522, 51] width 272 height 30
click at [608, 60] on button "Reintentar" at bounding box center [621, 51] width 55 height 19
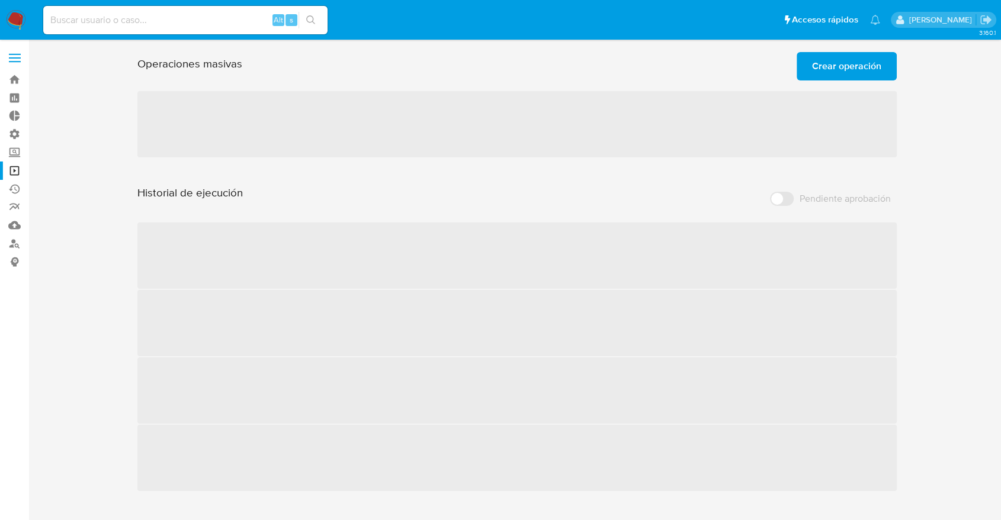
click at [608, 60] on div "Operaciones masivas Crear operación Sólo puede haber hasta un máximo de 5 opera…" at bounding box center [516, 63] width 759 height 33
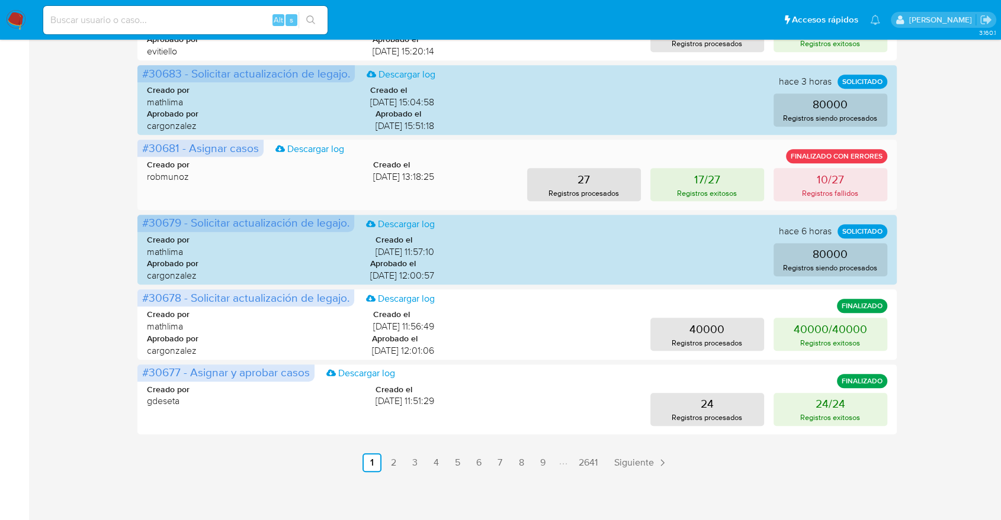
scroll to position [533, 0]
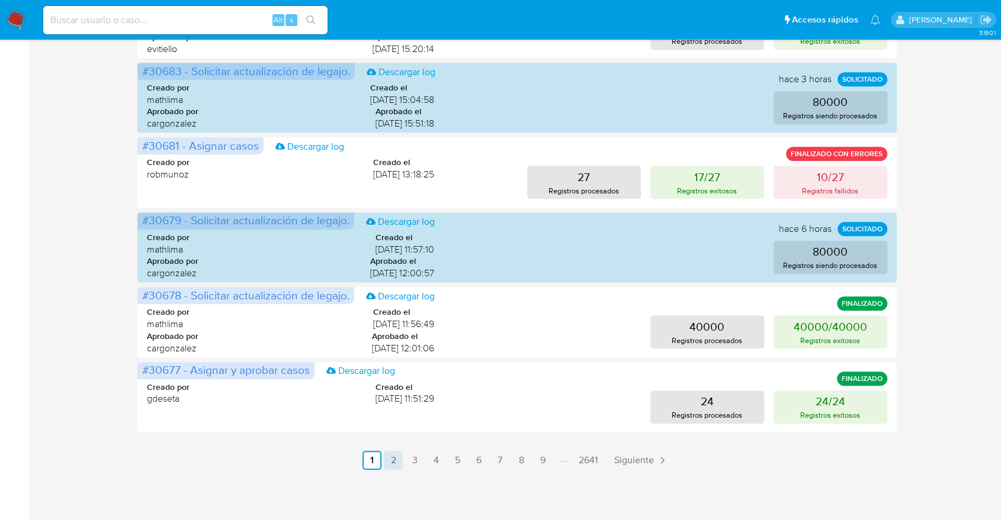
click at [396, 457] on link "2" at bounding box center [393, 460] width 19 height 19
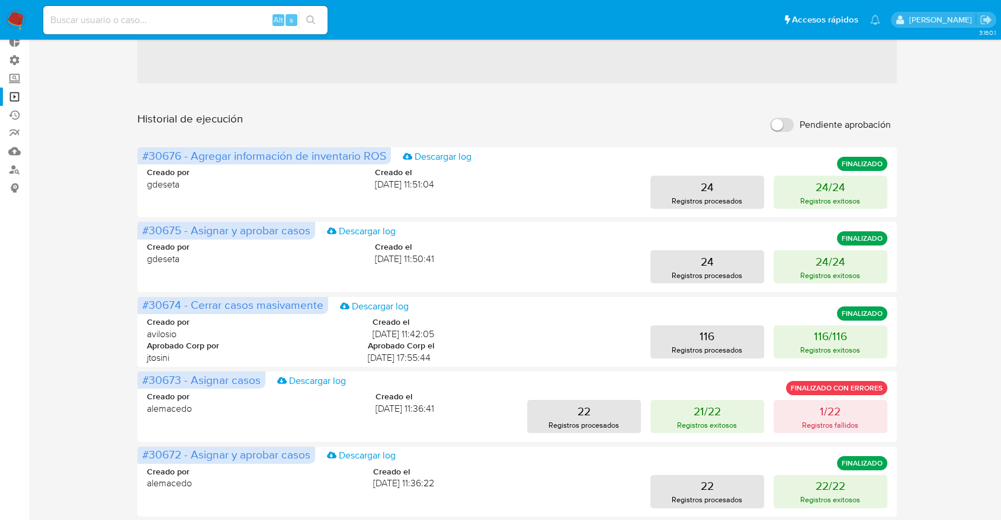
scroll to position [72, 0]
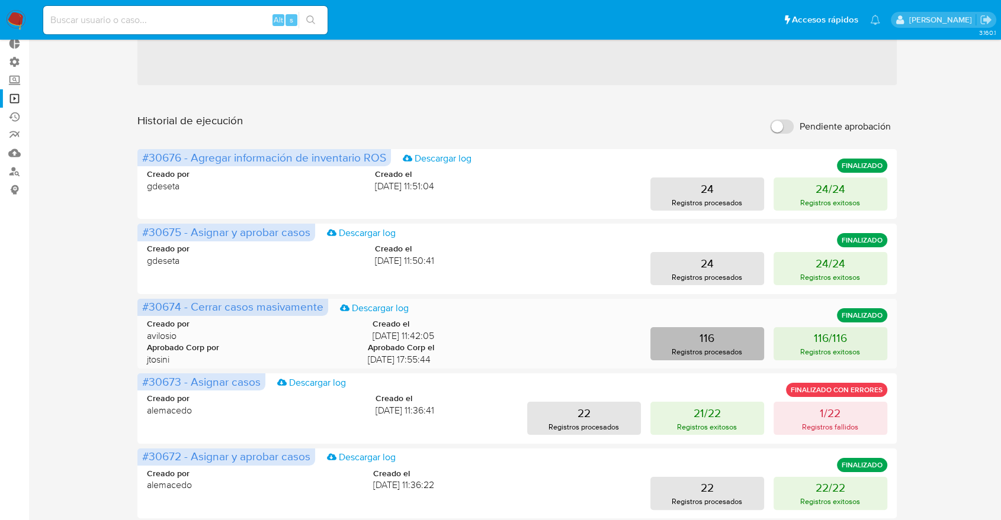
click at [752, 346] on button "116 Registros procesados" at bounding box center [707, 343] width 114 height 33
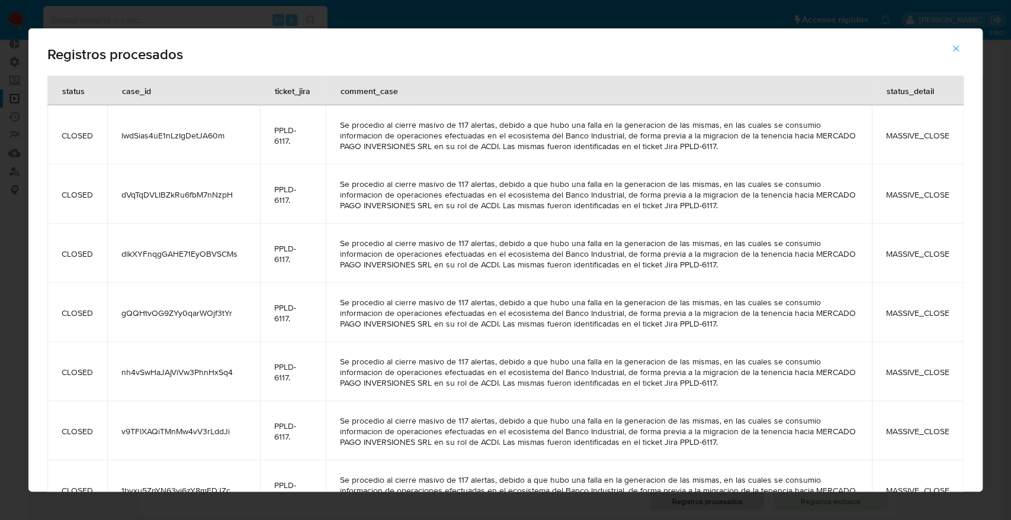
click at [943, 51] on button "button" at bounding box center [955, 48] width 41 height 28
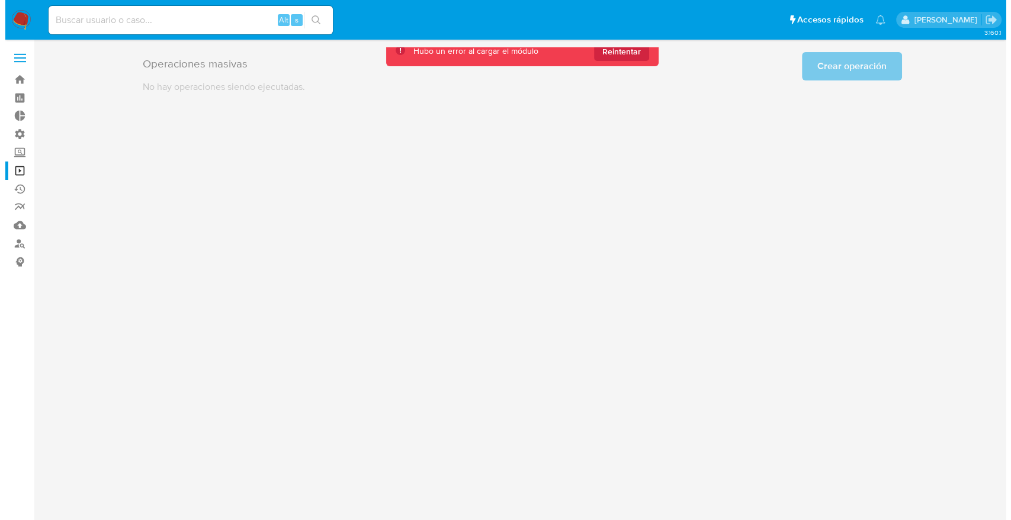
scroll to position [0, 0]
